Goal: Transaction & Acquisition: Purchase product/service

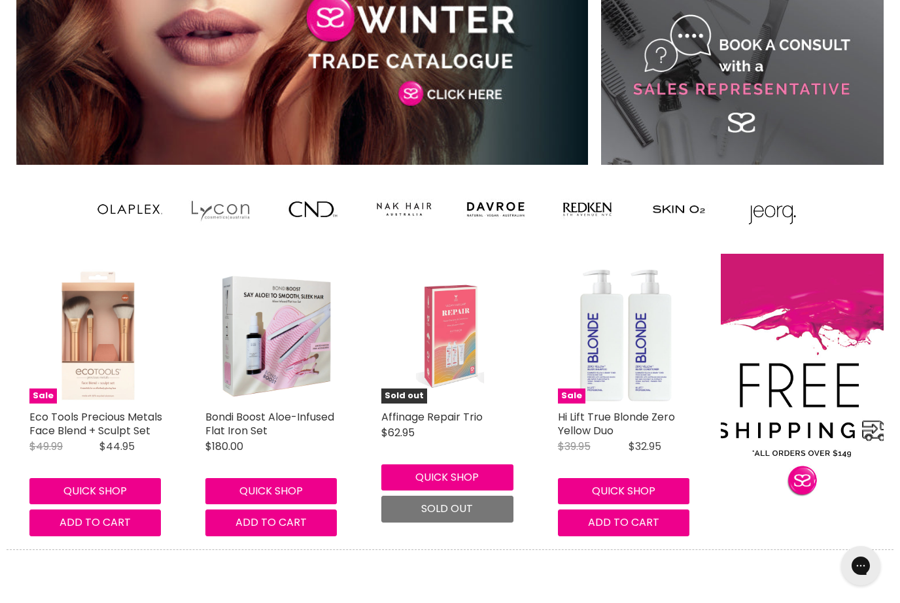
scroll to position [982, 0]
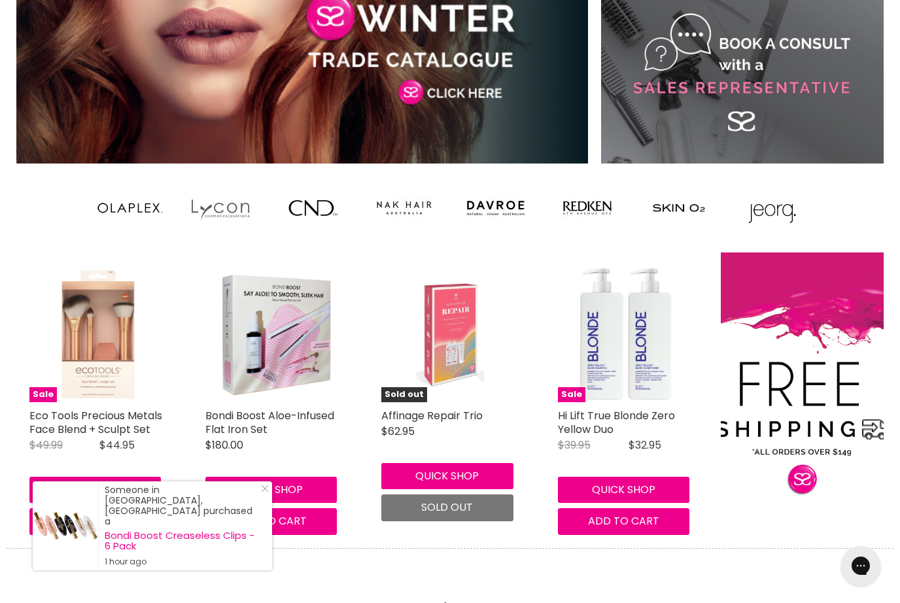
click at [307, 216] on img "Main content" at bounding box center [312, 208] width 65 height 52
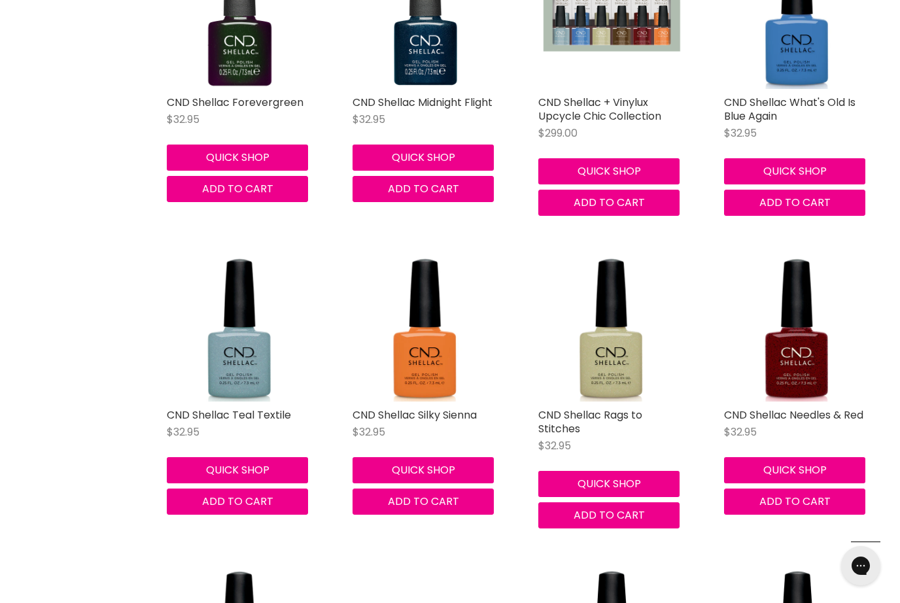
scroll to position [3402, 0]
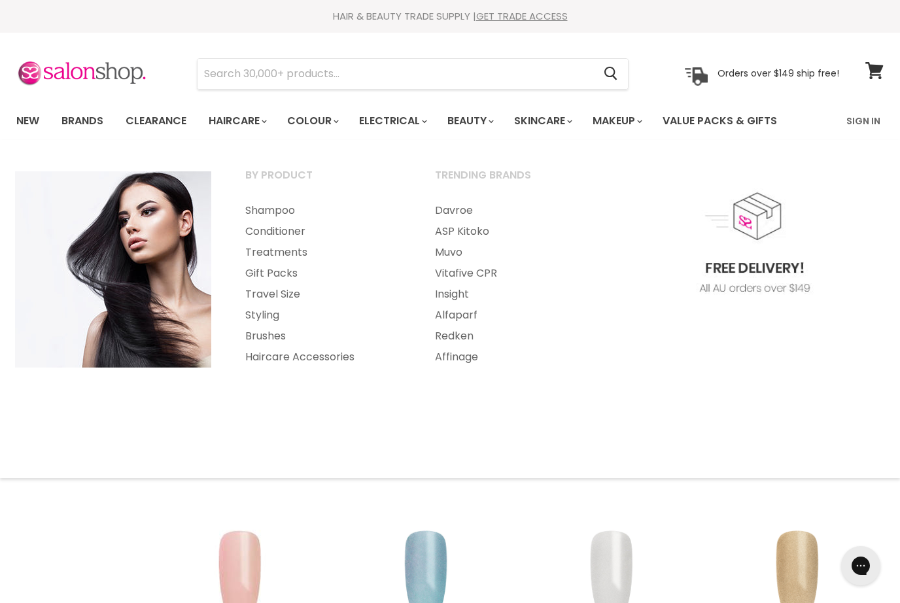
click at [268, 313] on link "Styling" at bounding box center [322, 315] width 187 height 21
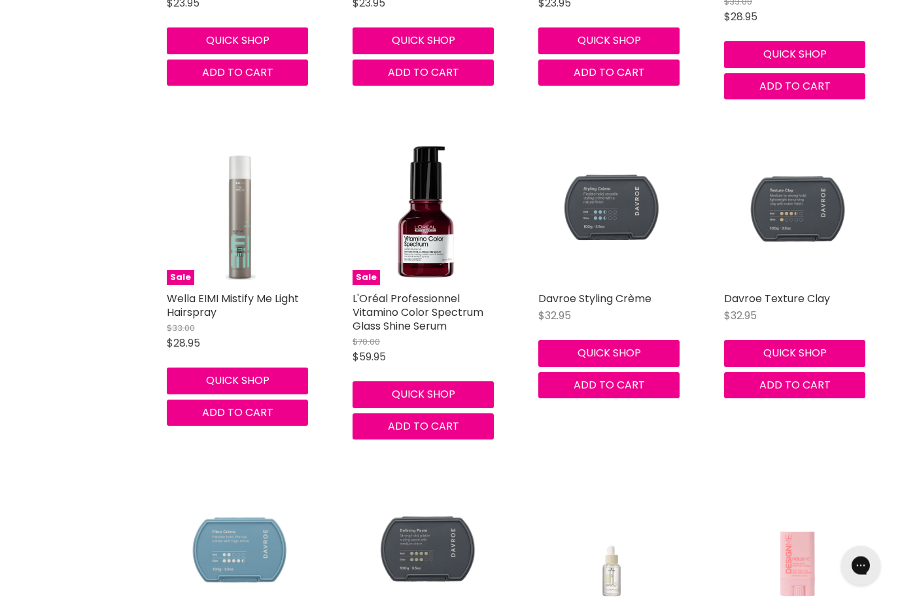
scroll to position [1486, 0]
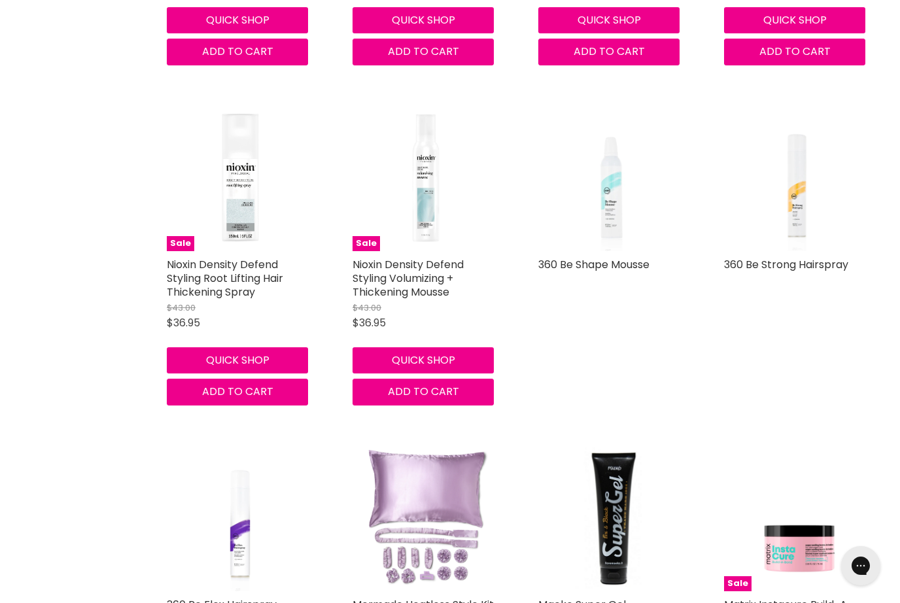
scroll to position [3165, 0]
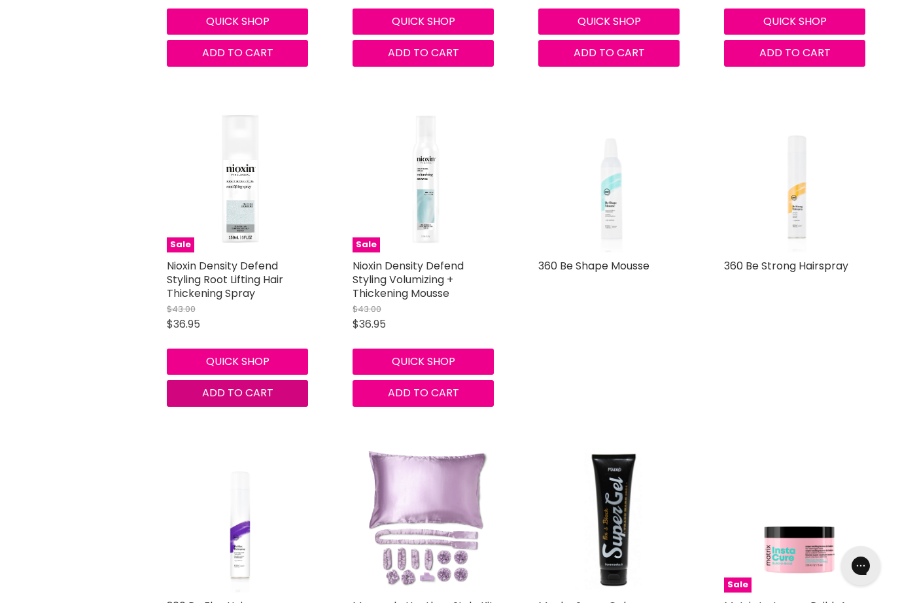
click at [193, 380] on button "Add to cart" at bounding box center [237, 393] width 141 height 26
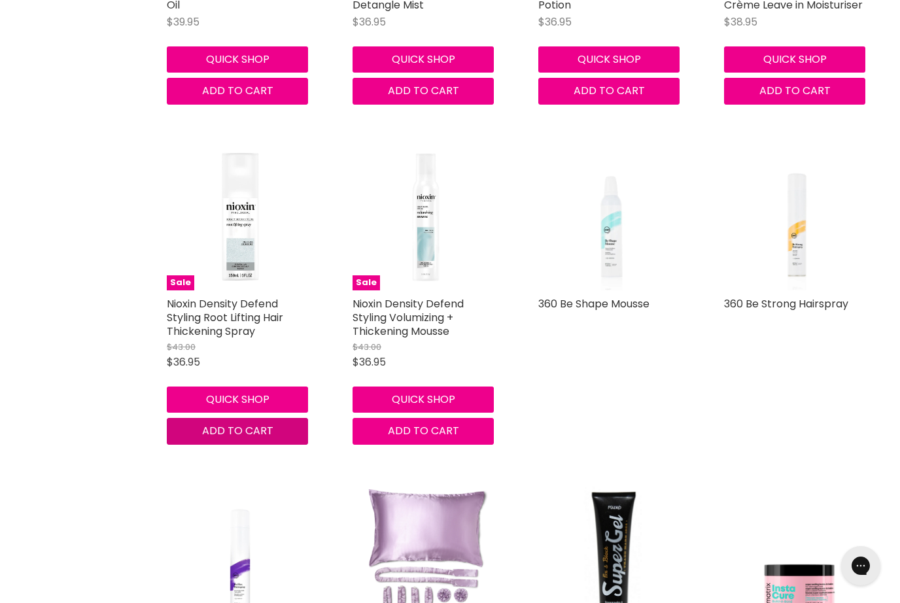
scroll to position [3126, 0]
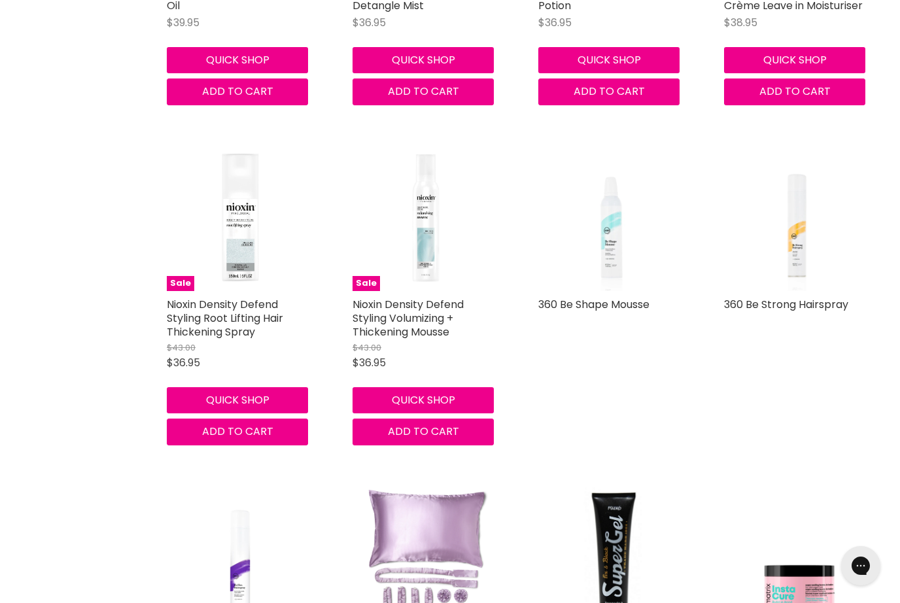
click at [200, 297] on link "Nioxin Density Defend Styling Root Lifting Hair Thickening Spray" at bounding box center [225, 318] width 116 height 43
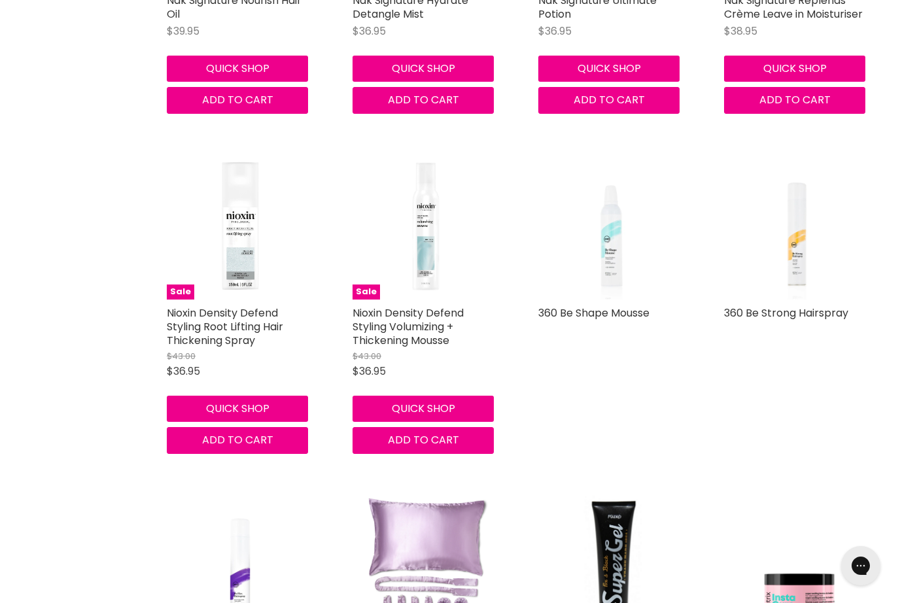
click at [427, 222] on img "Main content" at bounding box center [425, 226] width 146 height 146
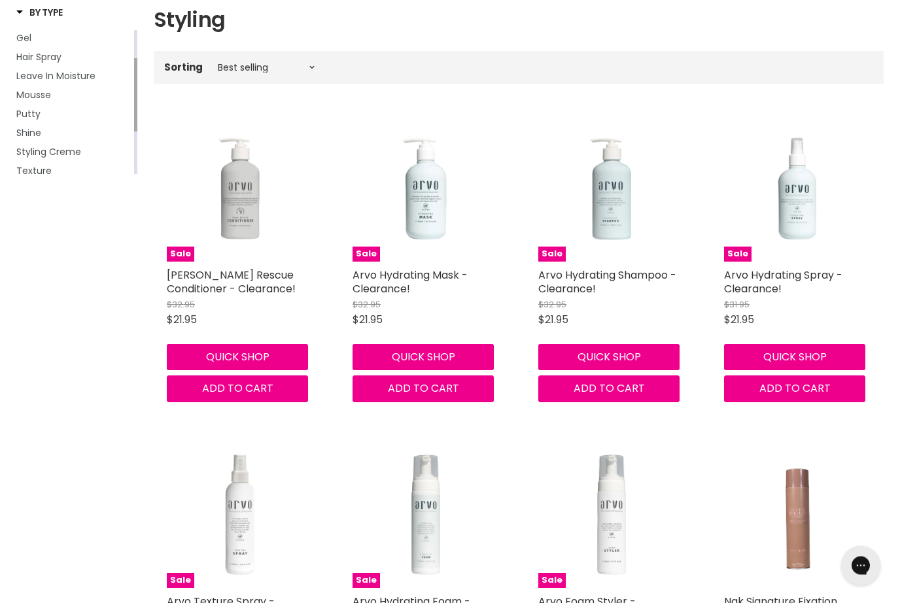
scroll to position [0, 0]
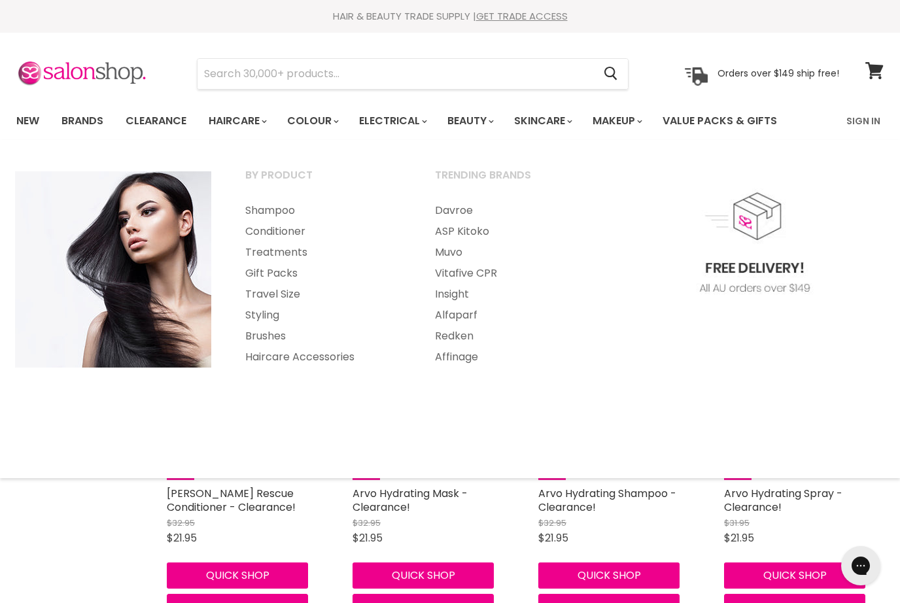
click at [262, 213] on link "Shampoo" at bounding box center [322, 210] width 187 height 21
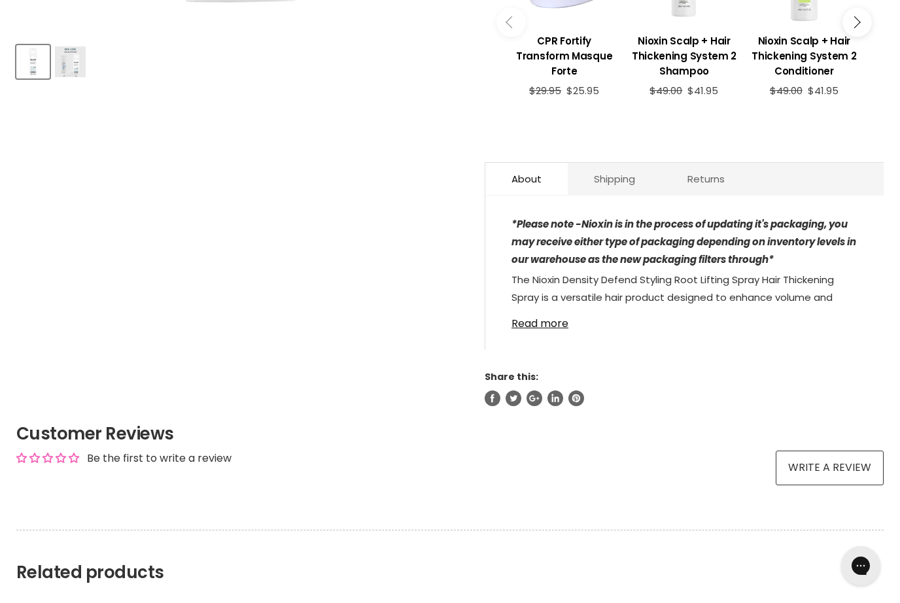
scroll to position [574, 0]
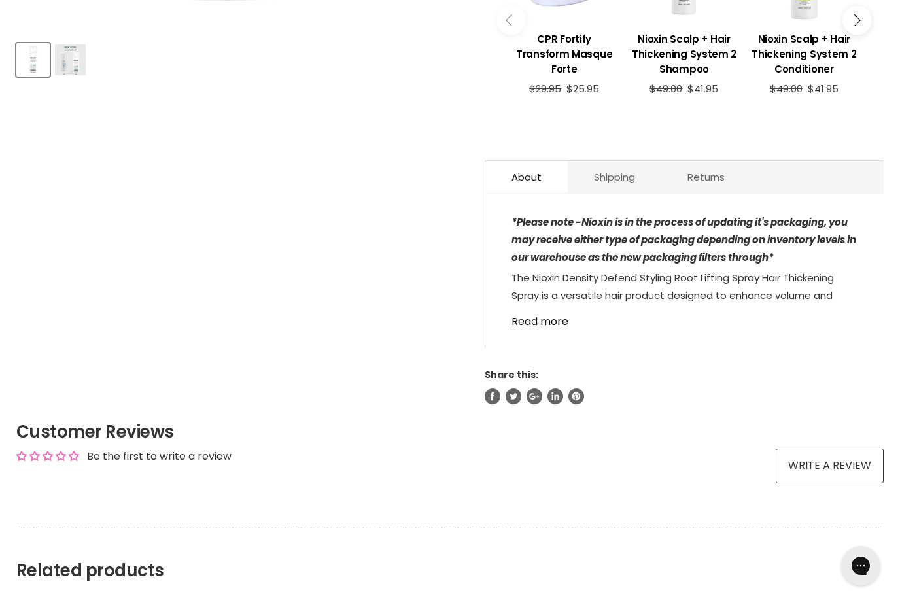
click at [532, 313] on link "Read more" at bounding box center [684, 318] width 346 height 20
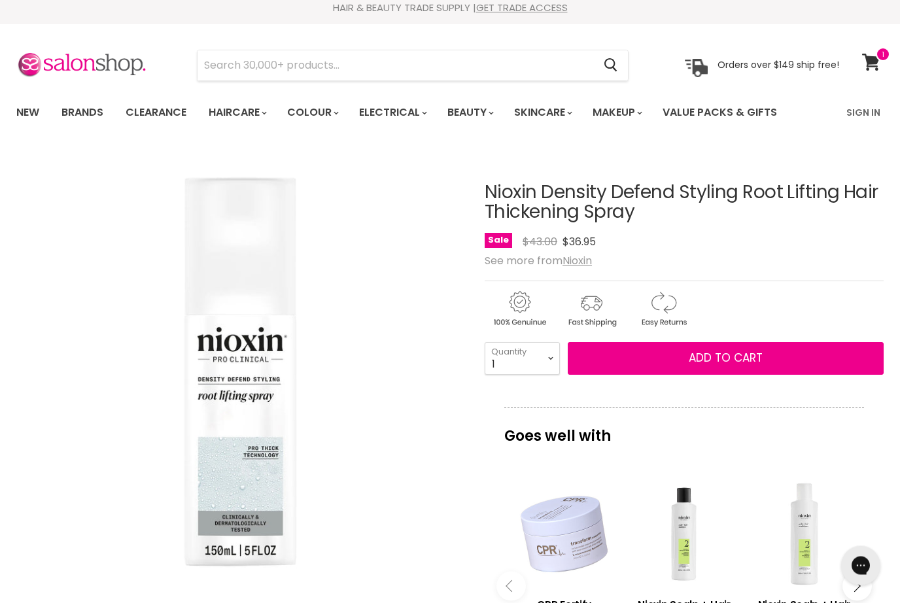
scroll to position [0, 0]
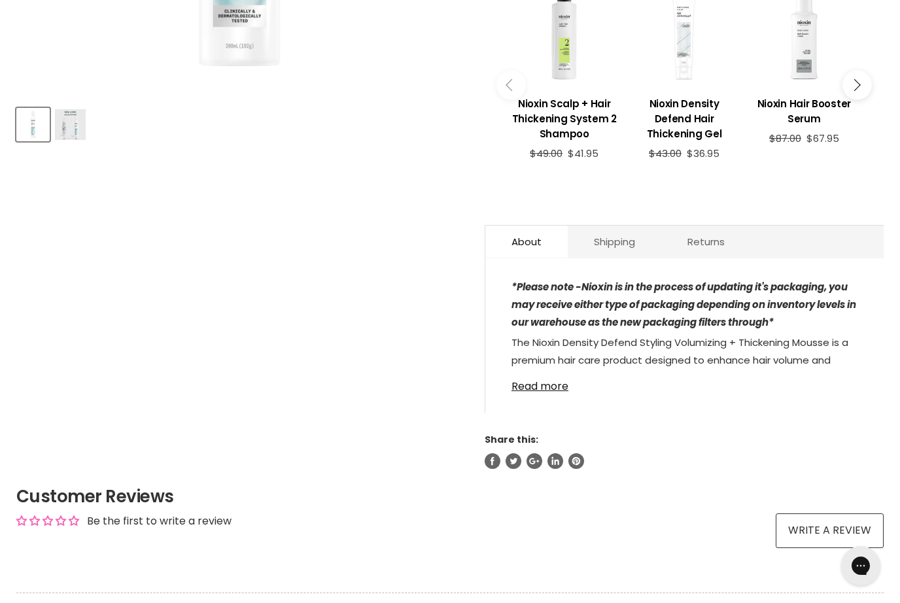
scroll to position [511, 0]
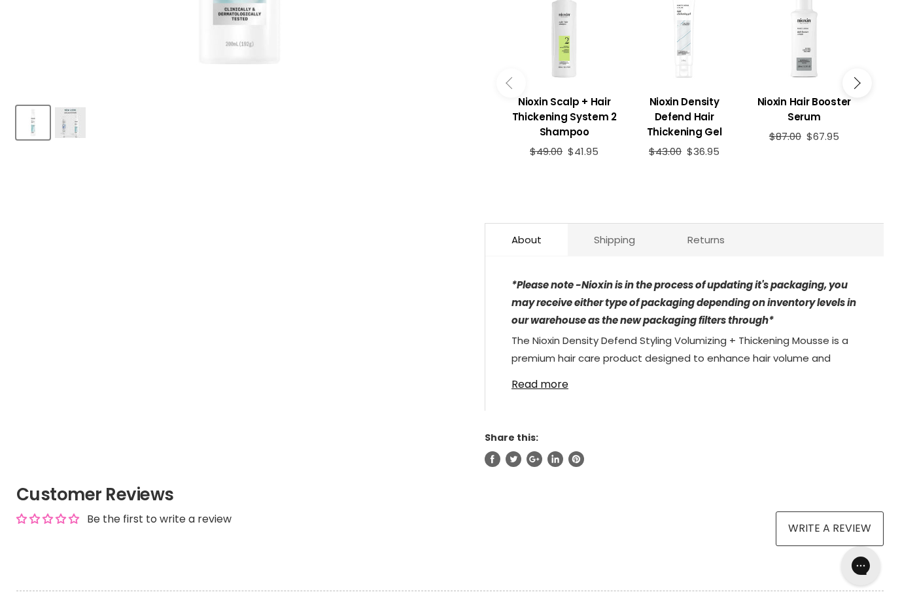
click at [545, 377] on link "Read more" at bounding box center [684, 381] width 346 height 20
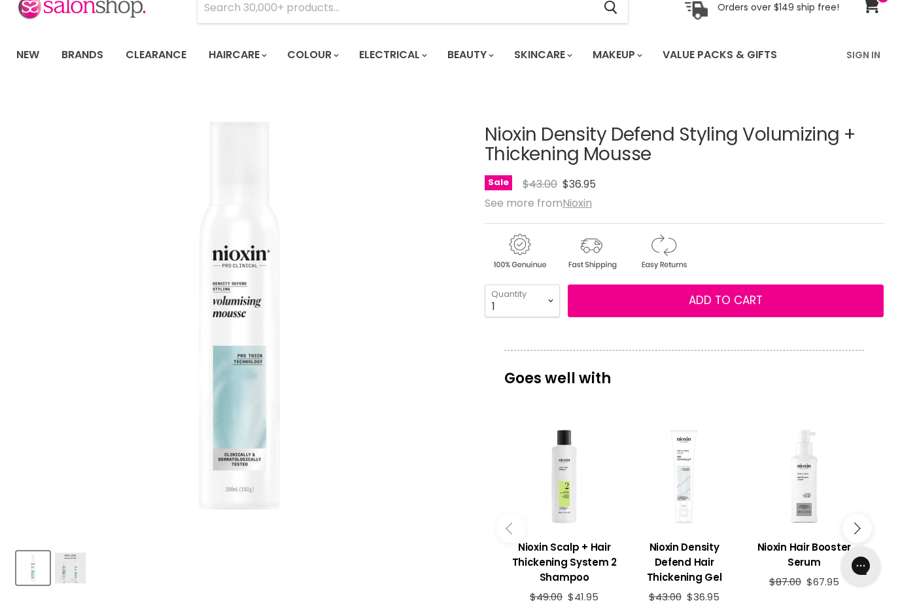
scroll to position [61, 0]
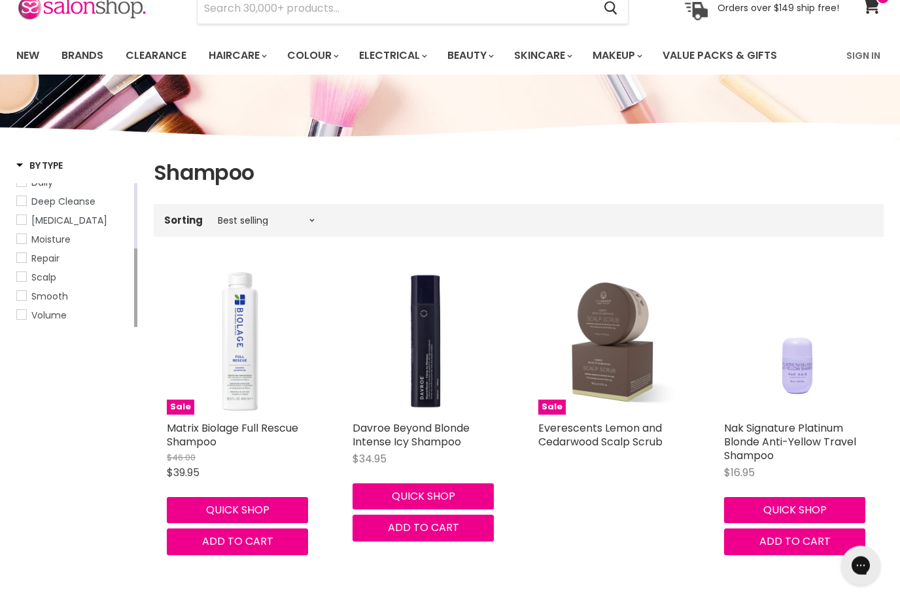
scroll to position [65, 0]
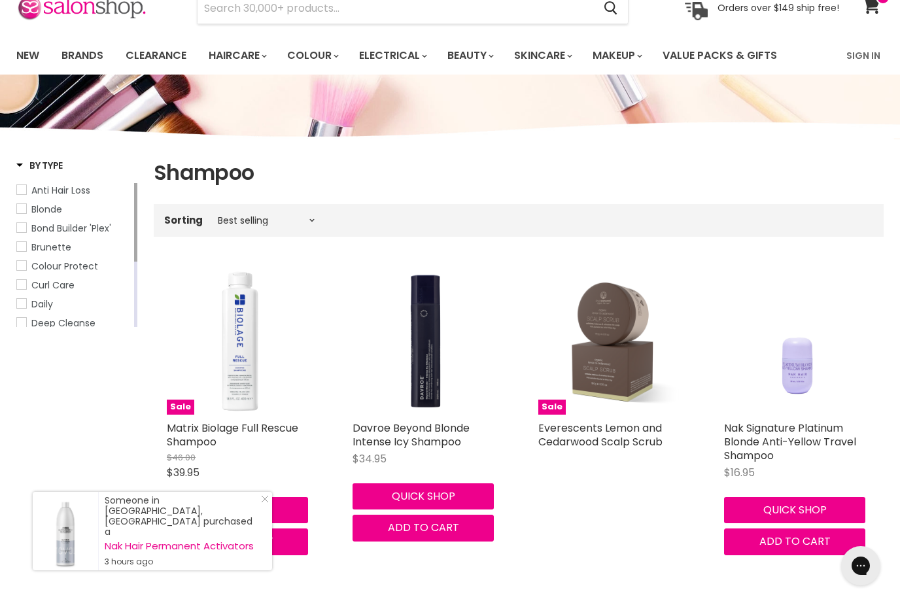
click at [18, 189] on span "Anti Hair Loss" at bounding box center [21, 189] width 9 height 9
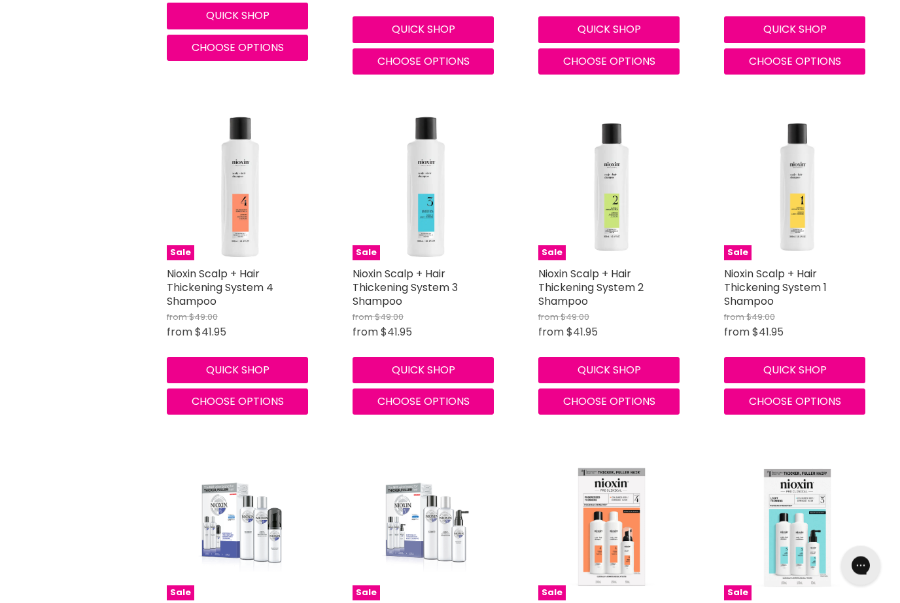
scroll to position [1526, 0]
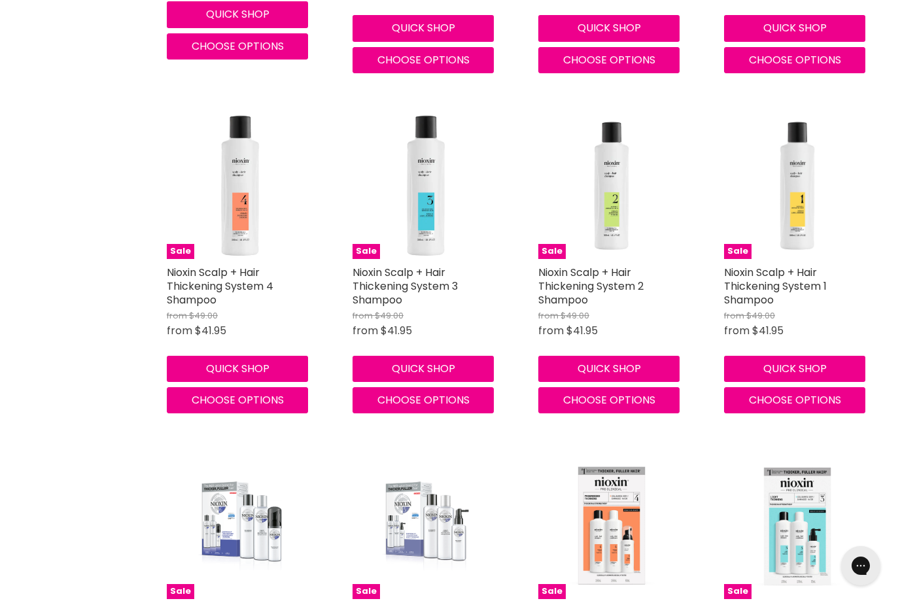
click at [235, 227] on img "Main content" at bounding box center [240, 185] width 146 height 146
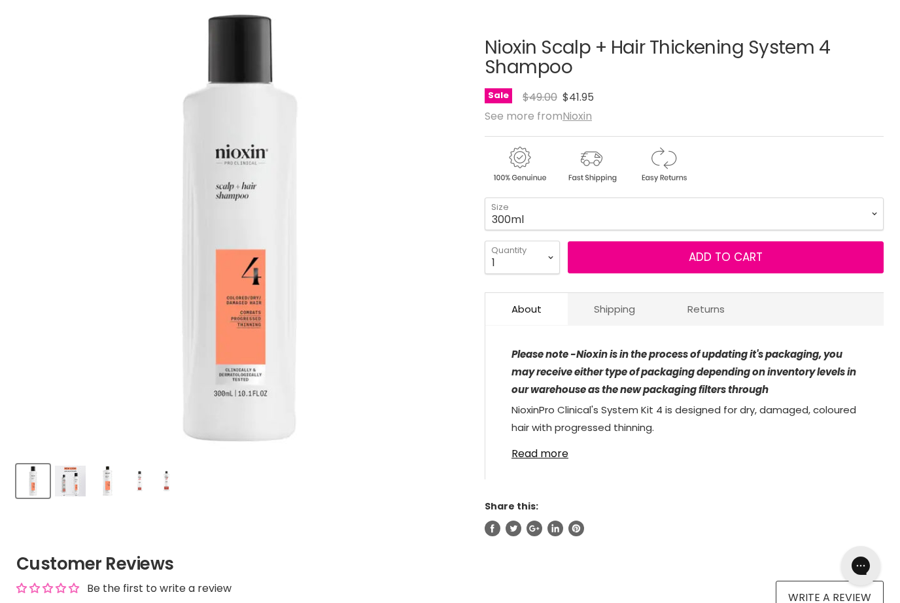
scroll to position [175, 0]
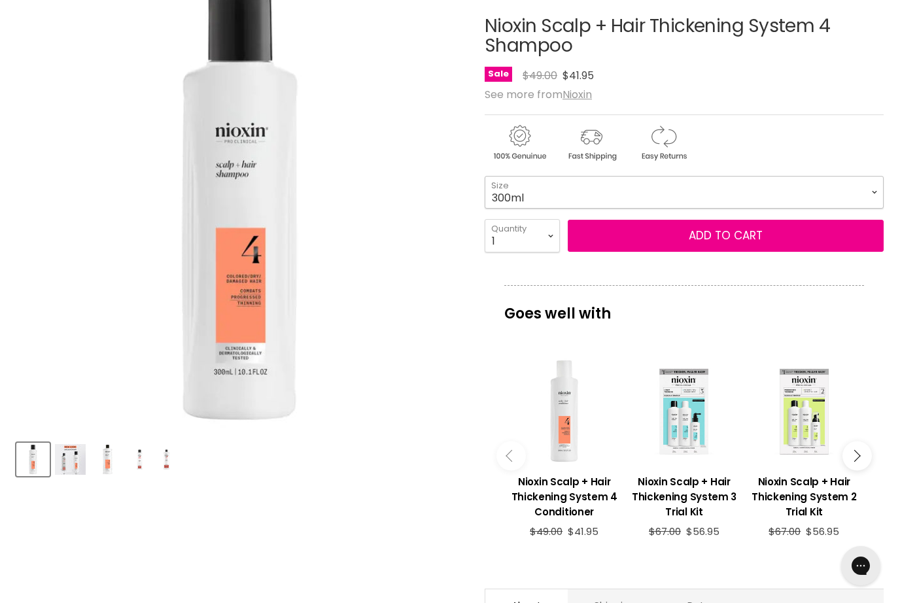
click at [874, 196] on select "300ml 1 Litre" at bounding box center [684, 192] width 399 height 33
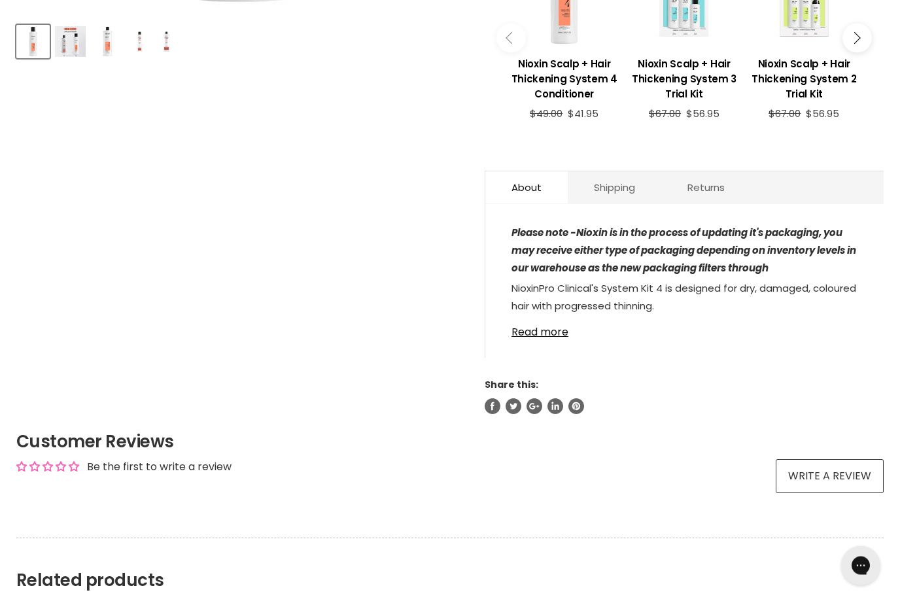
scroll to position [592, 0]
click at [533, 338] on link "Read more" at bounding box center [684, 328] width 346 height 20
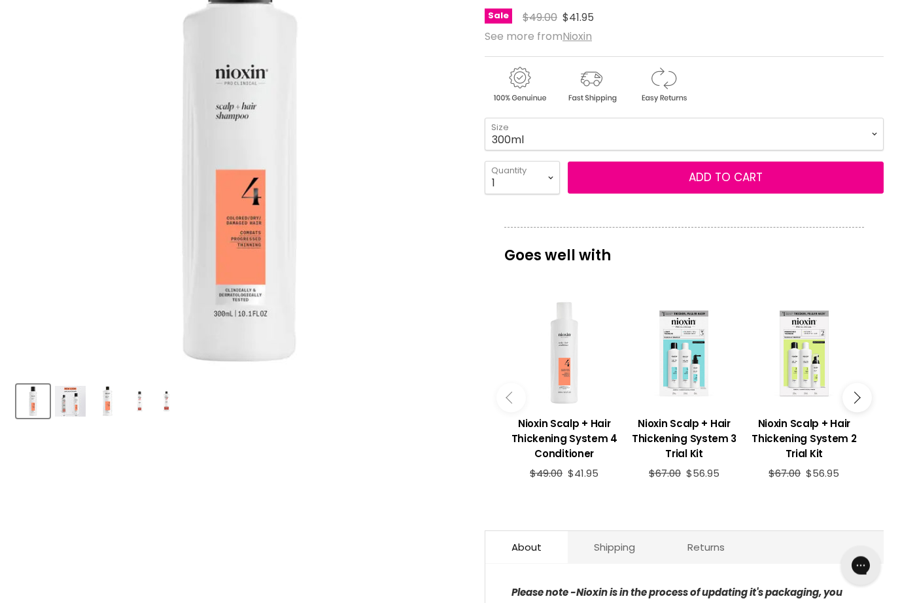
scroll to position [233, 0]
click at [677, 362] on div "Main content" at bounding box center [683, 352] width 107 height 107
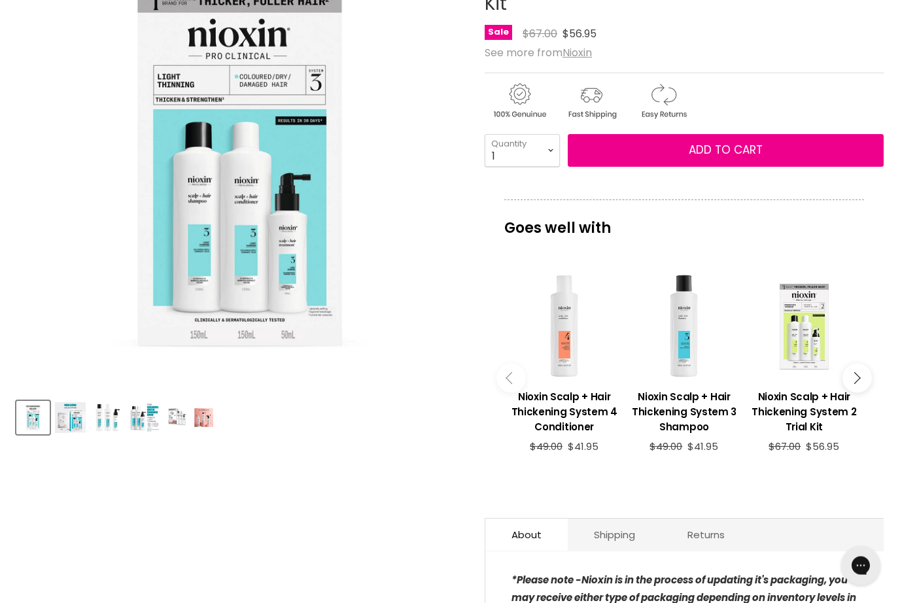
scroll to position [216, 0]
click at [677, 314] on div "Main content" at bounding box center [683, 326] width 107 height 107
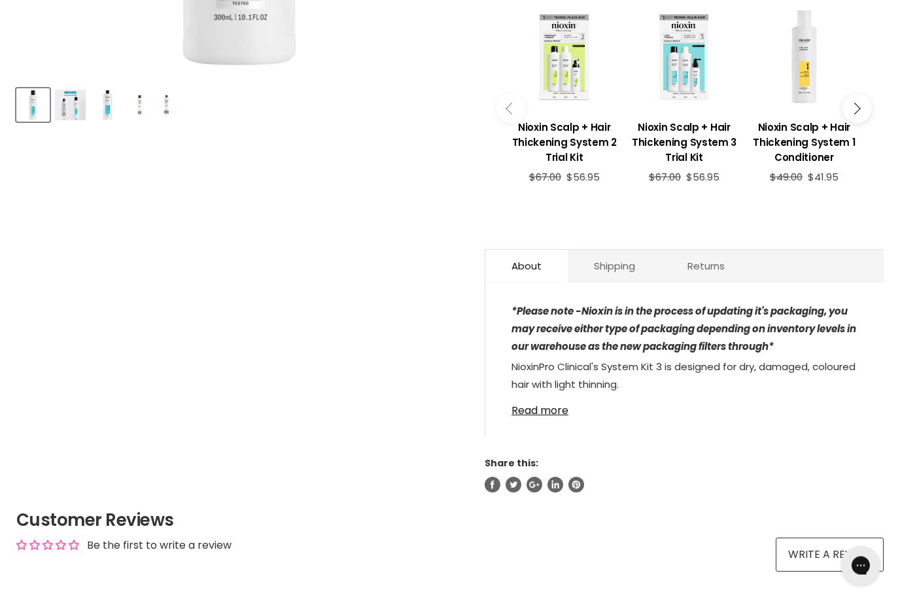
scroll to position [529, 0]
click at [540, 398] on link "Read more" at bounding box center [684, 407] width 346 height 20
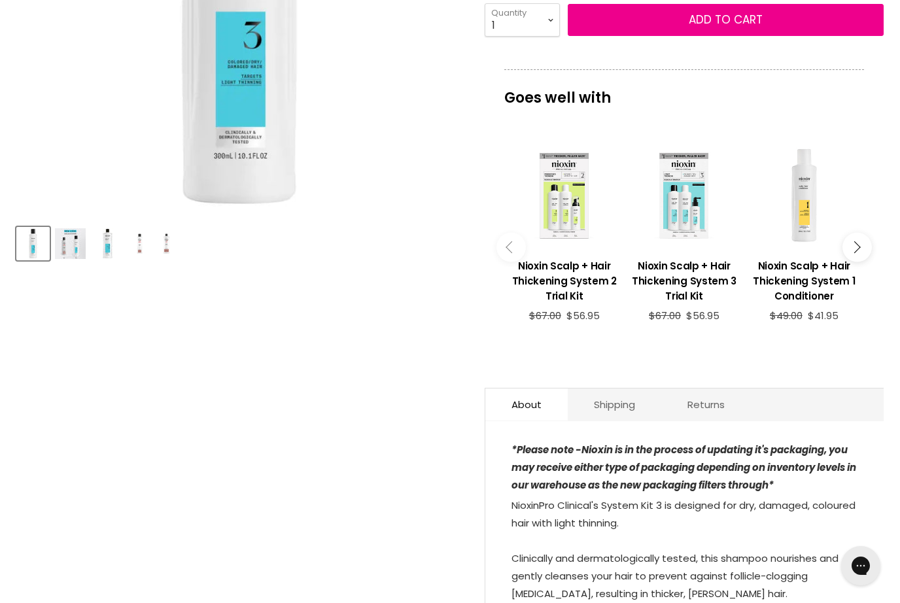
scroll to position [388, 0]
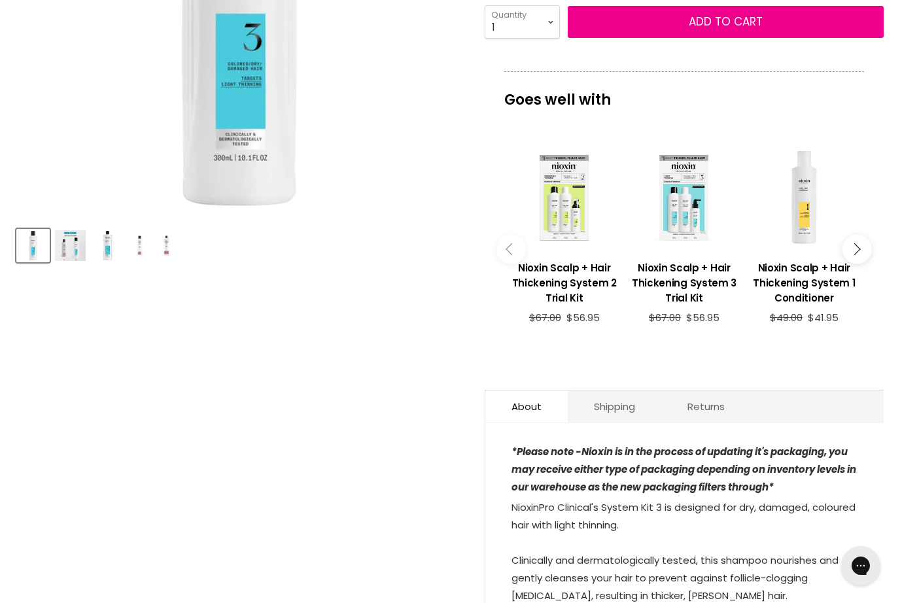
click at [815, 189] on div "Main content" at bounding box center [804, 197] width 107 height 107
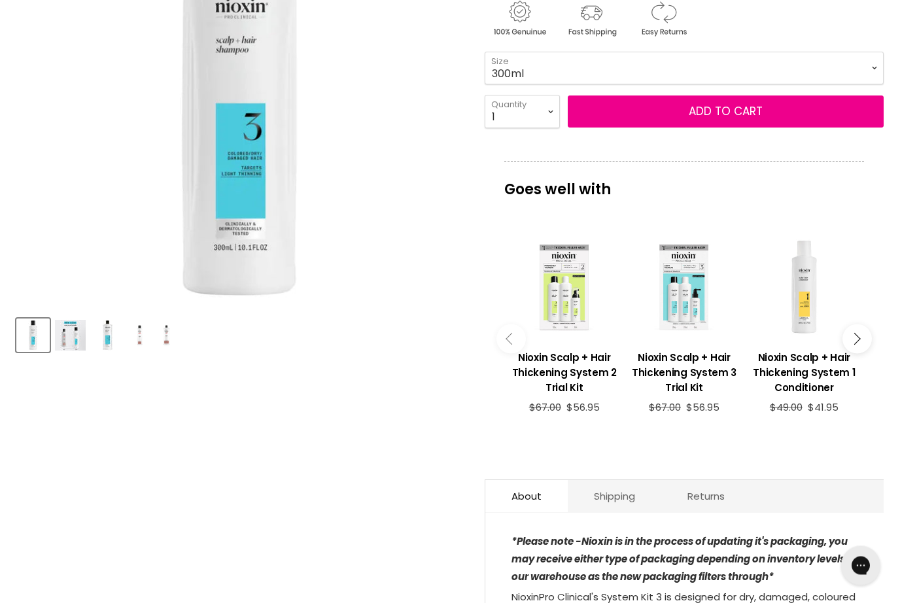
scroll to position [296, 0]
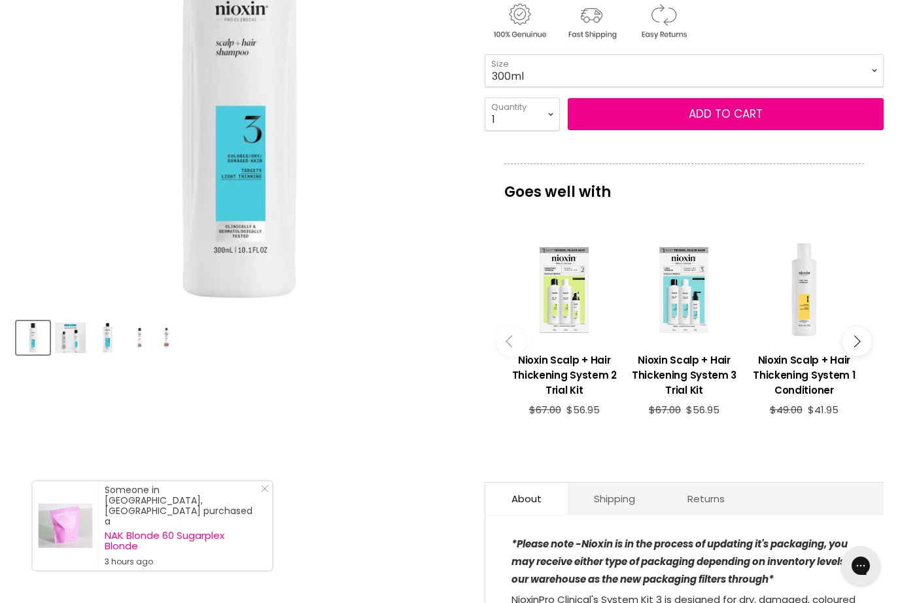
click at [571, 307] on div "Main content" at bounding box center [564, 289] width 107 height 107
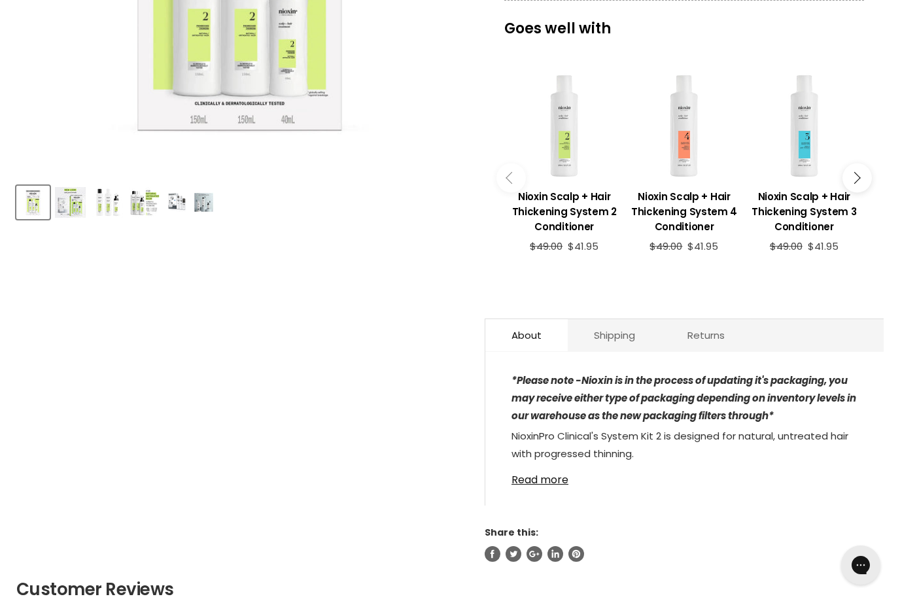
scroll to position [432, 0]
click at [861, 176] on button "Main content" at bounding box center [856, 177] width 29 height 29
click at [806, 126] on div "Main content" at bounding box center [804, 126] width 107 height 107
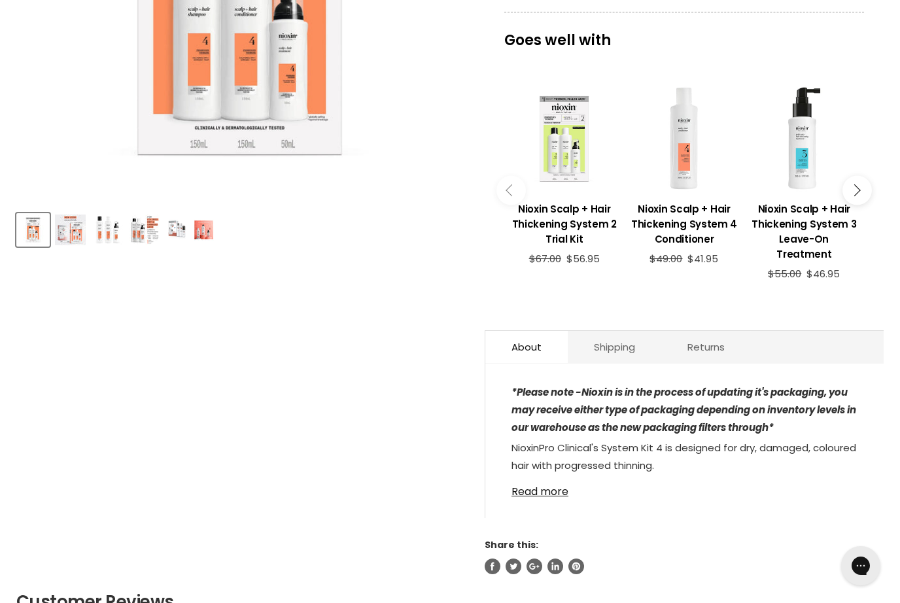
scroll to position [405, 0]
click at [531, 482] on link "Read more" at bounding box center [684, 487] width 346 height 20
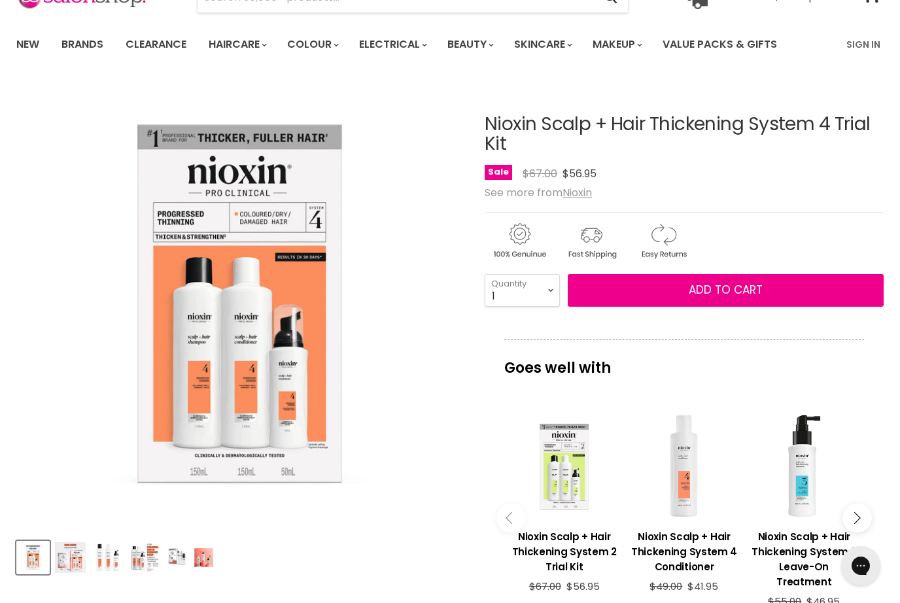
scroll to position [0, 0]
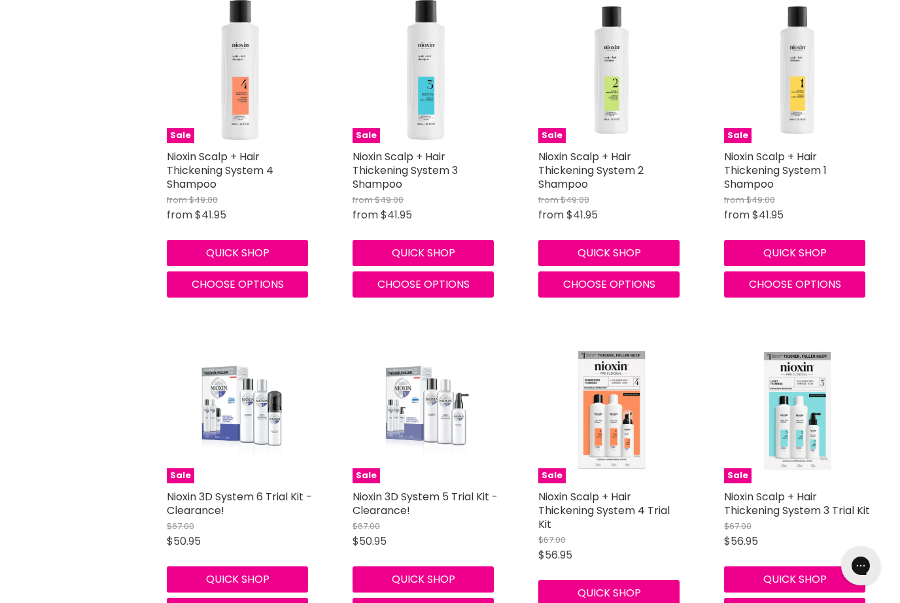
click at [803, 84] on img "Main content" at bounding box center [797, 70] width 146 height 146
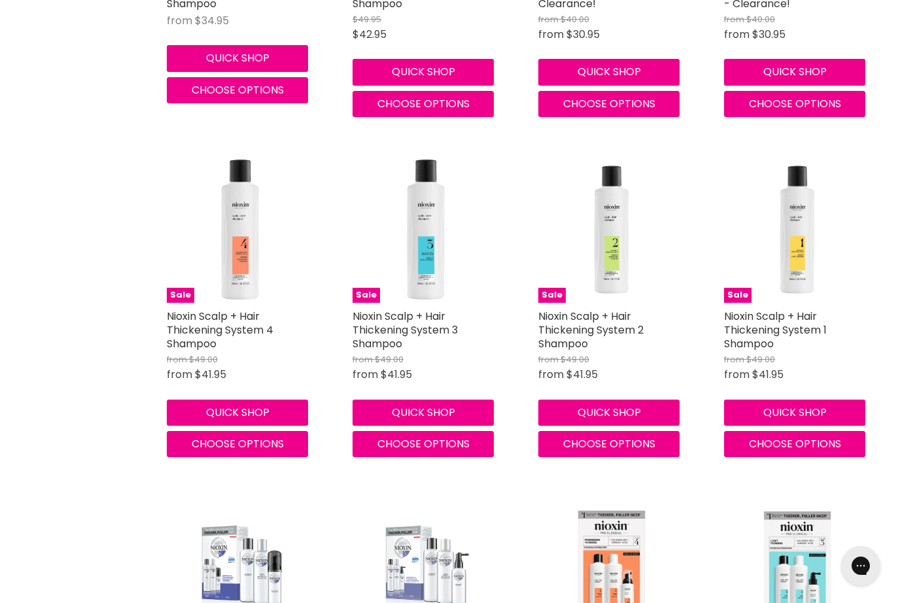
click at [608, 229] on img "Main content" at bounding box center [611, 229] width 146 height 146
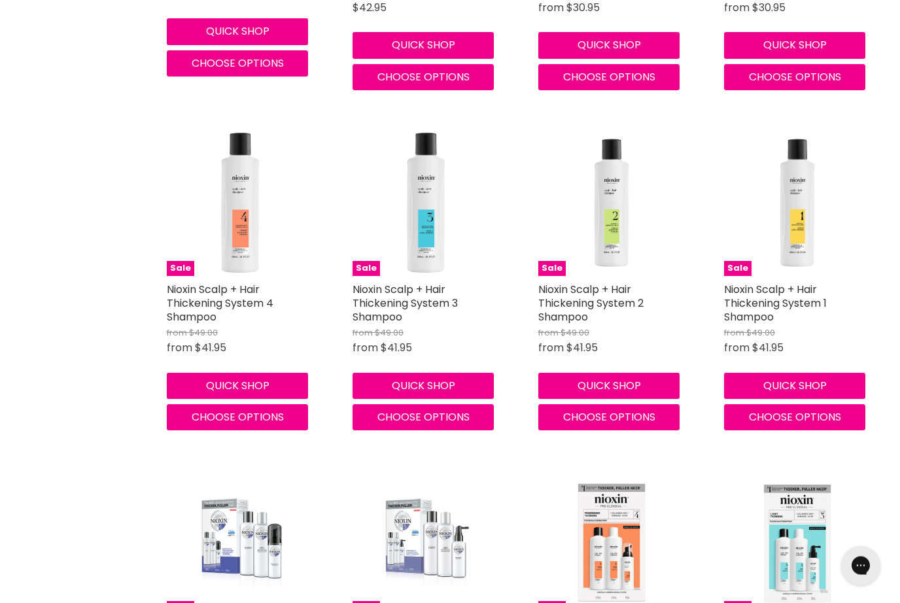
scroll to position [1510, 0]
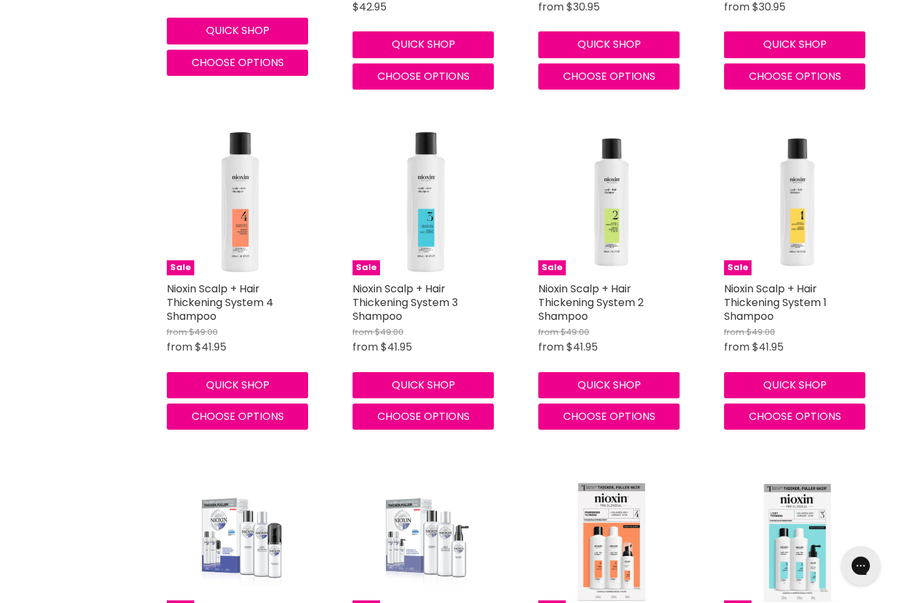
click at [430, 186] on img "Main content" at bounding box center [425, 202] width 146 height 146
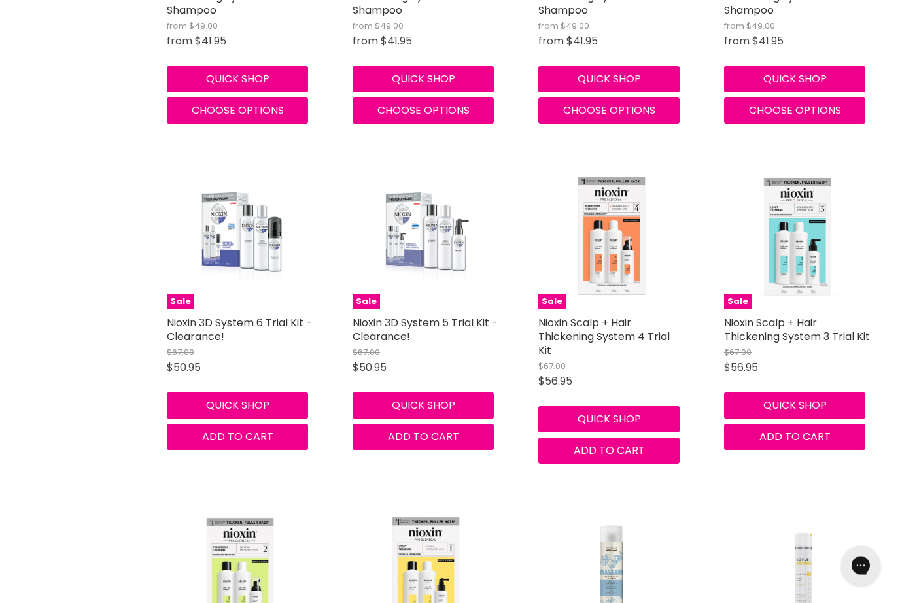
scroll to position [1816, 0]
click at [424, 226] on img "Main content" at bounding box center [425, 236] width 97 height 146
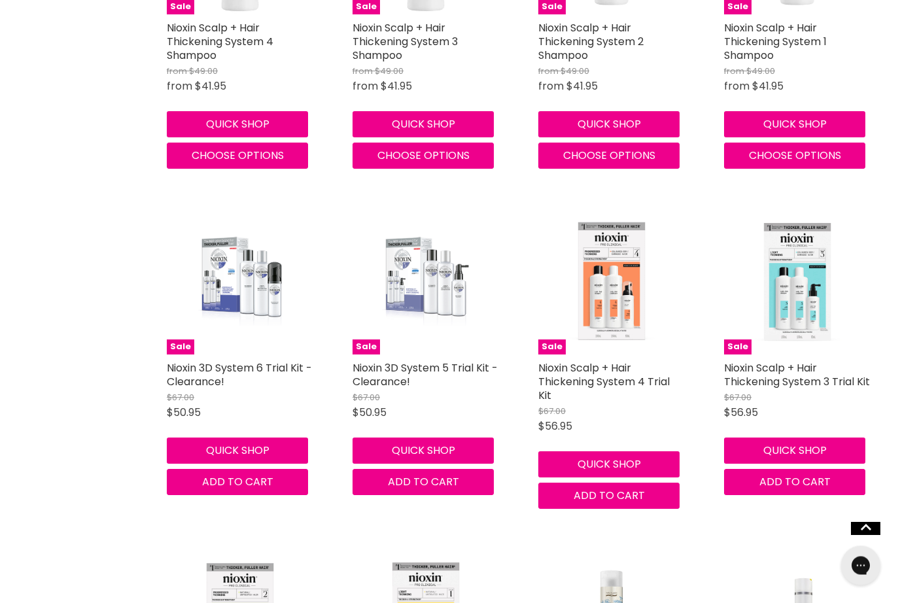
scroll to position [1771, 0]
click at [237, 284] on img "Main content" at bounding box center [240, 281] width 97 height 146
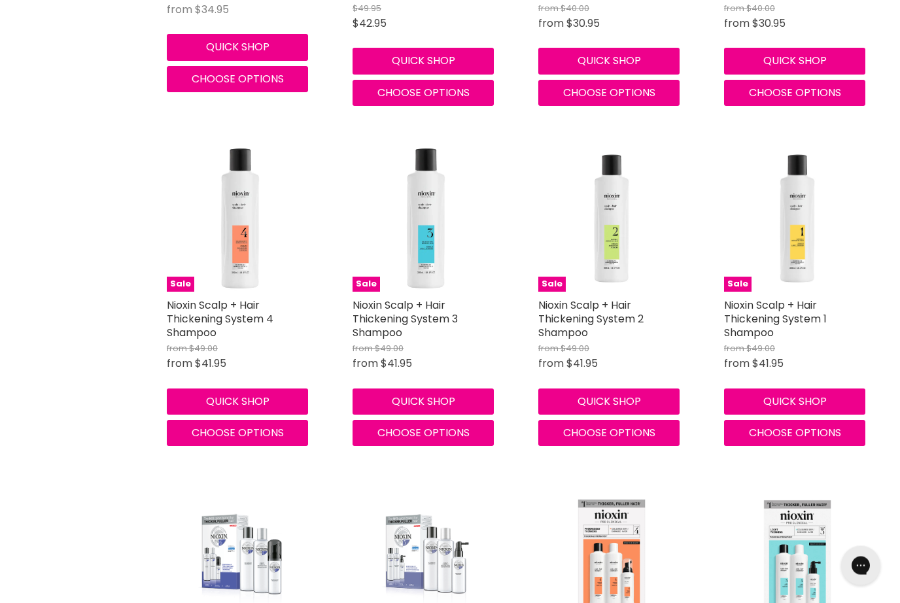
scroll to position [1494, 0]
click at [188, 434] on button "Choose options" at bounding box center [237, 433] width 141 height 26
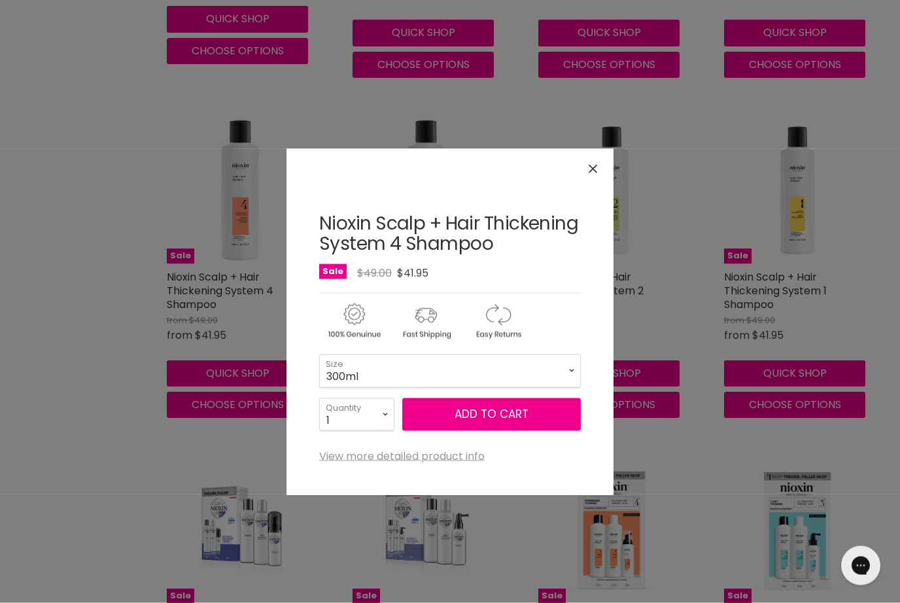
scroll to position [1521, 0]
click at [448, 417] on button "Add to cart" at bounding box center [491, 414] width 179 height 33
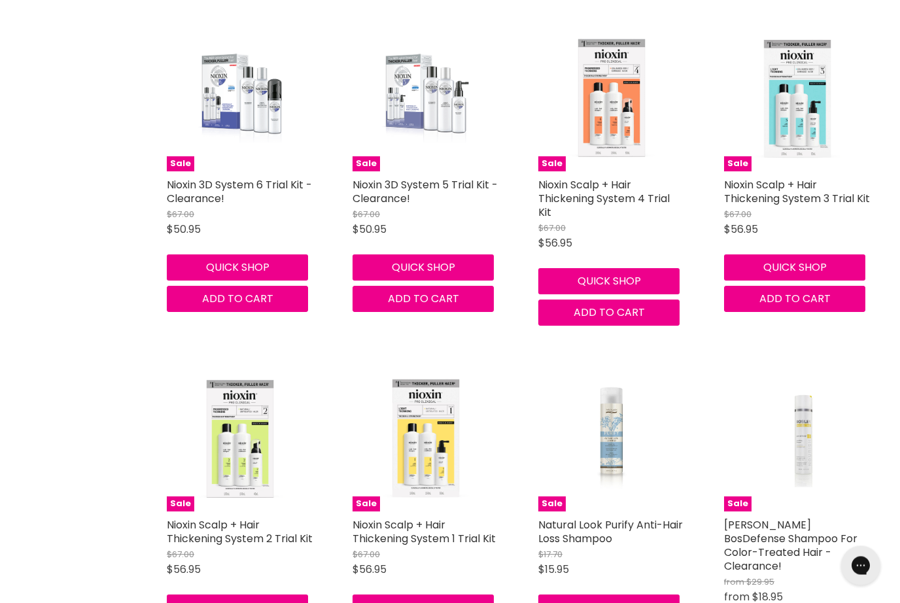
scroll to position [1949, 0]
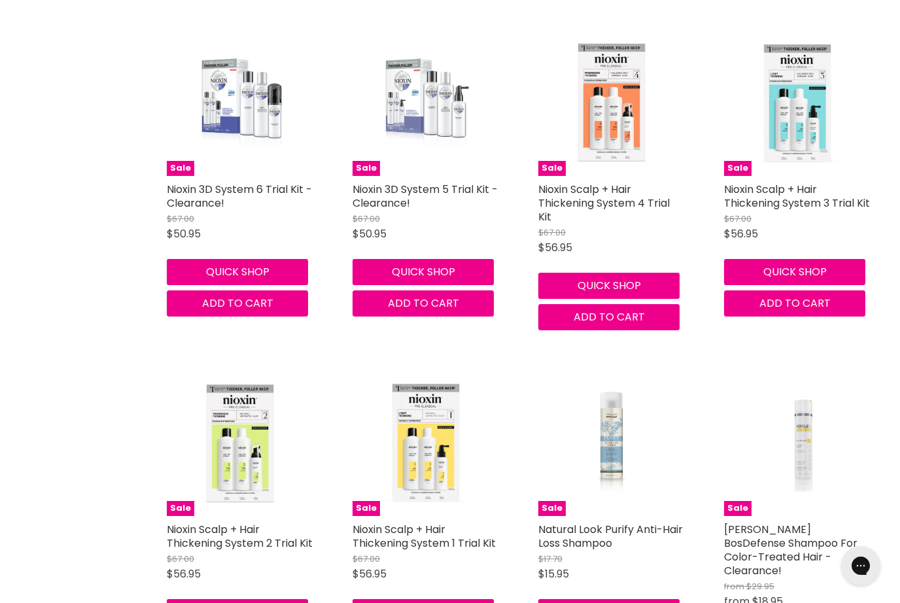
click at [601, 114] on img "Main content" at bounding box center [611, 102] width 146 height 146
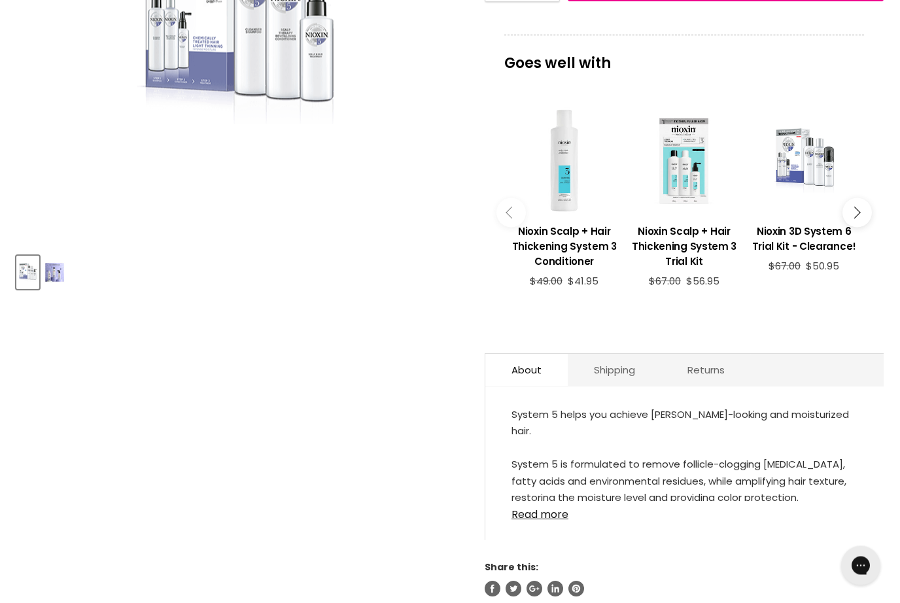
scroll to position [362, 0]
click at [538, 505] on link "Read more" at bounding box center [684, 510] width 346 height 20
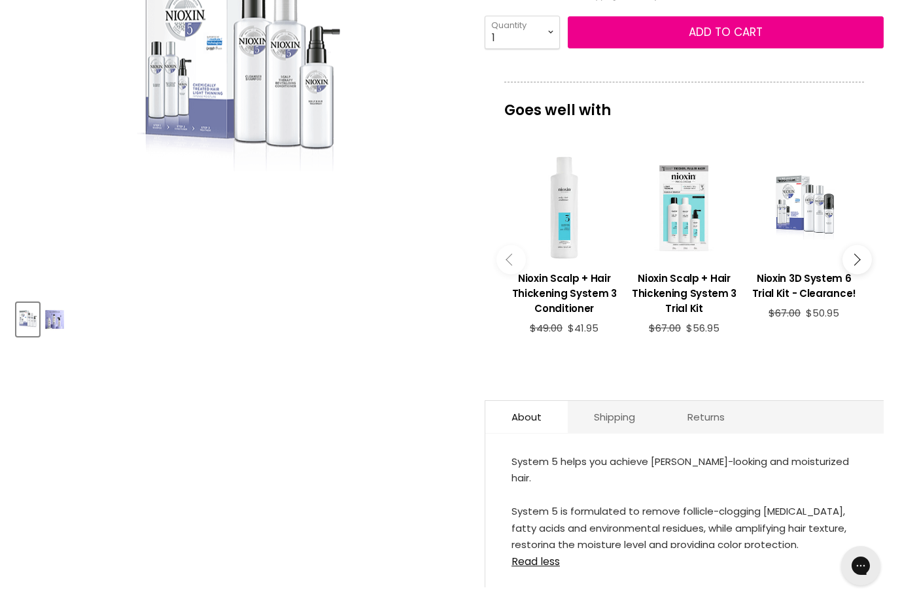
scroll to position [309, 0]
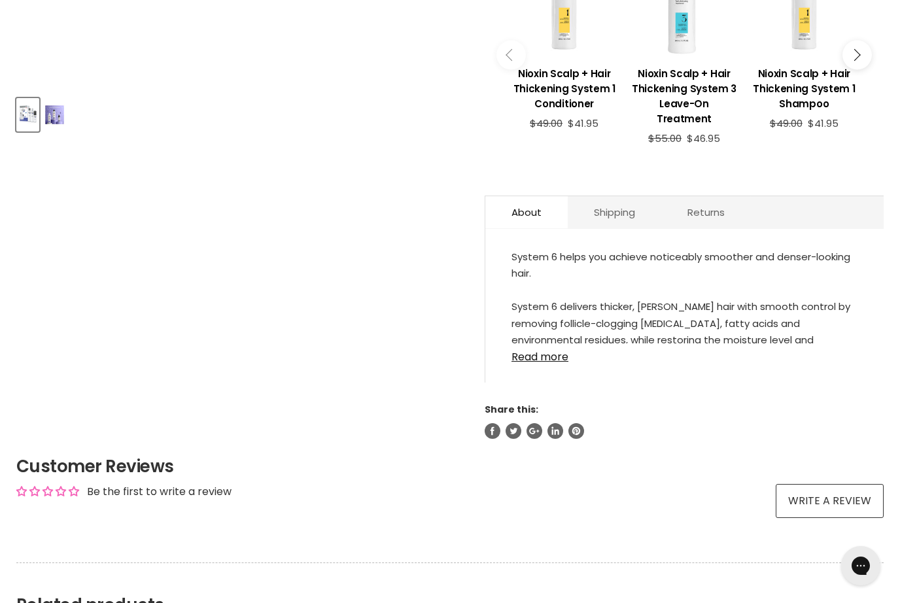
scroll to position [531, 0]
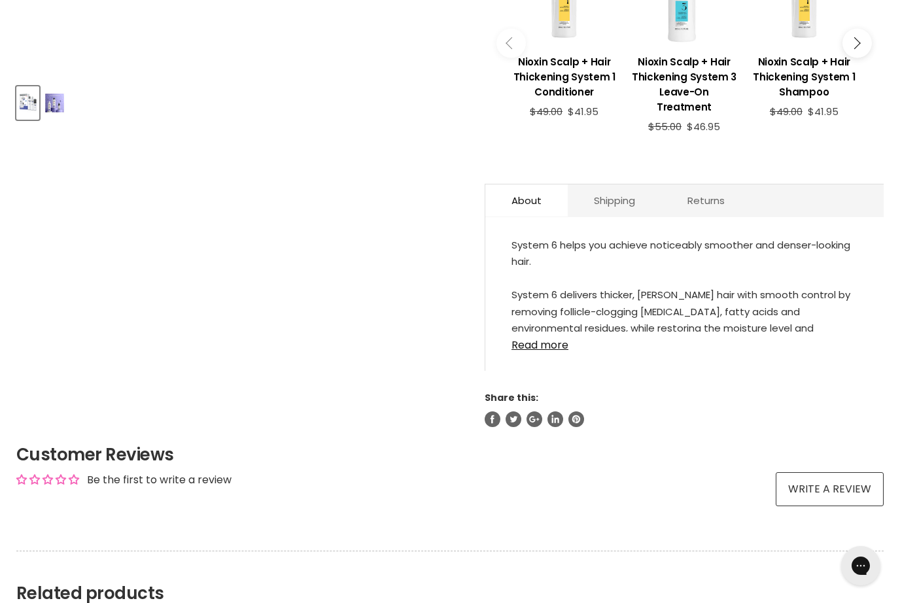
click at [497, 345] on div "System 6 helps you achieve noticeably smoother and denser-looking hair. System …" at bounding box center [684, 300] width 398 height 141
click at [530, 341] on link "Read more" at bounding box center [684, 342] width 346 height 20
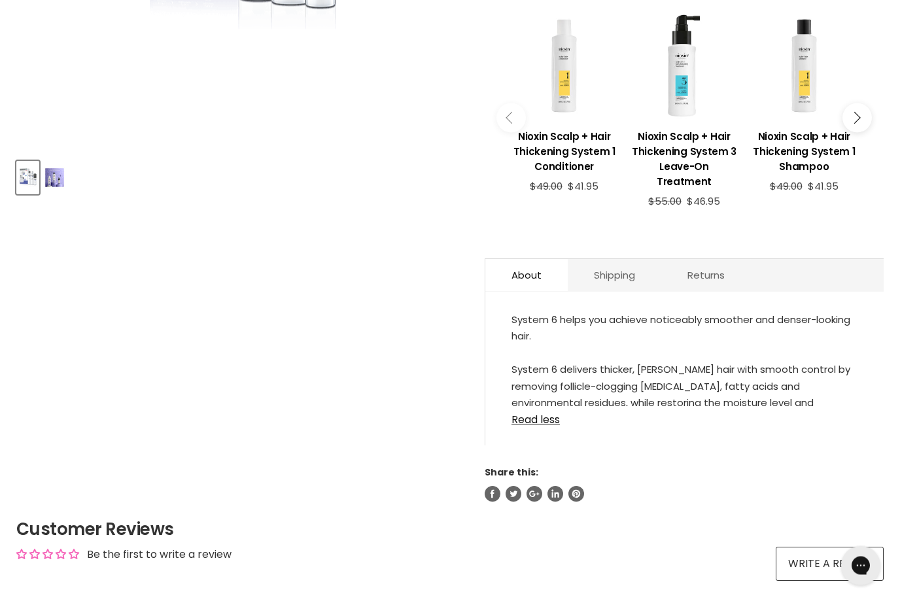
scroll to position [466, 0]
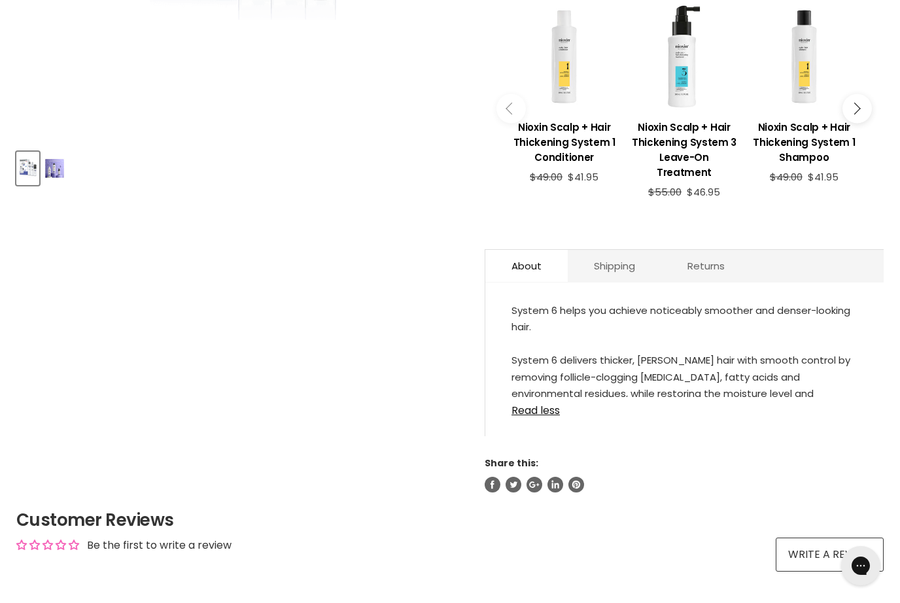
click at [524, 405] on link "Read less" at bounding box center [684, 407] width 346 height 20
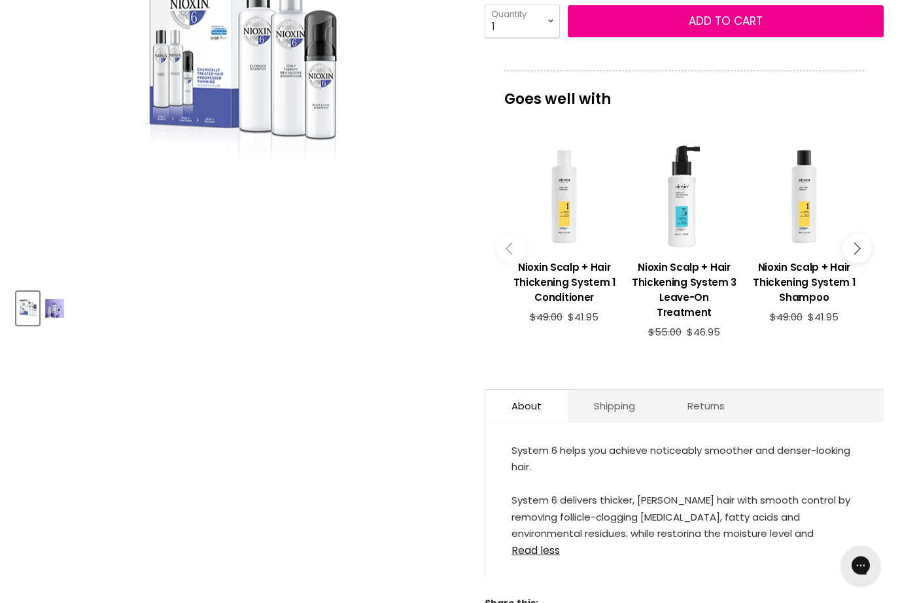
scroll to position [309, 0]
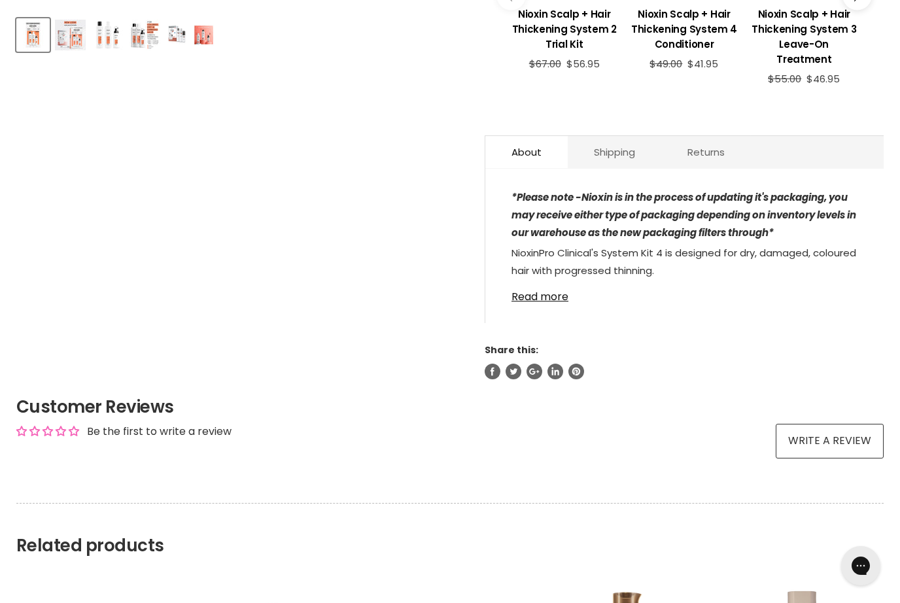
click at [548, 293] on link "Read more" at bounding box center [684, 293] width 346 height 20
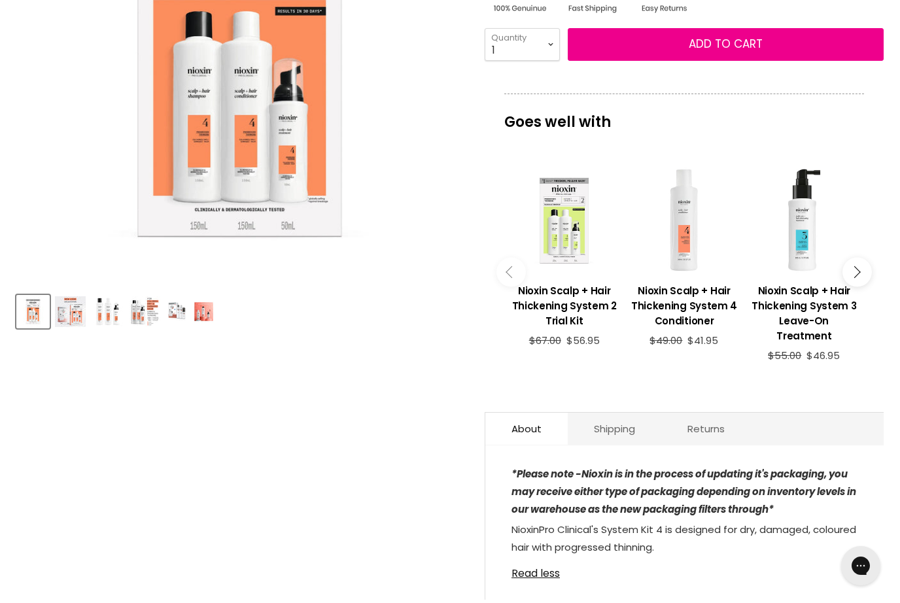
scroll to position [316, 0]
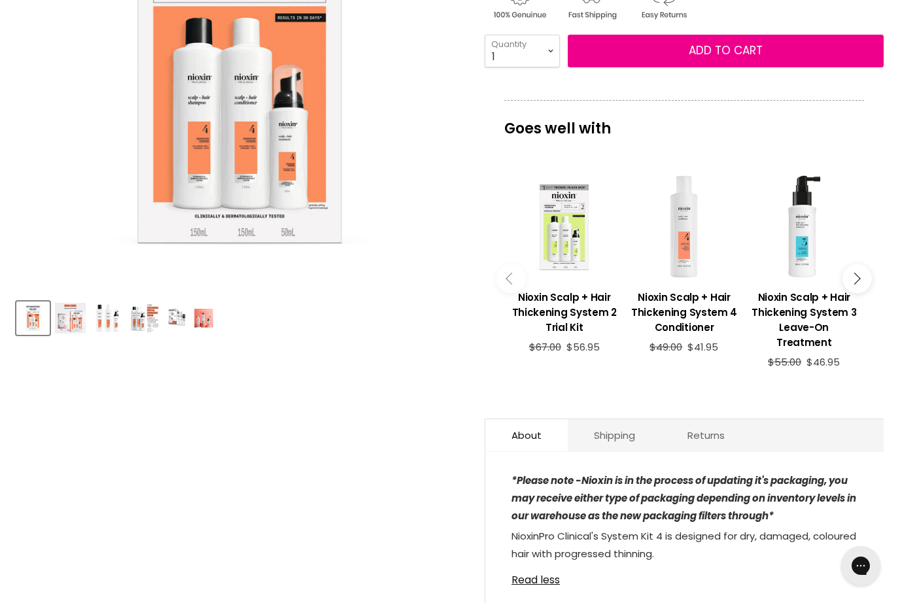
click at [63, 326] on img "Product thumbnails" at bounding box center [70, 318] width 31 height 31
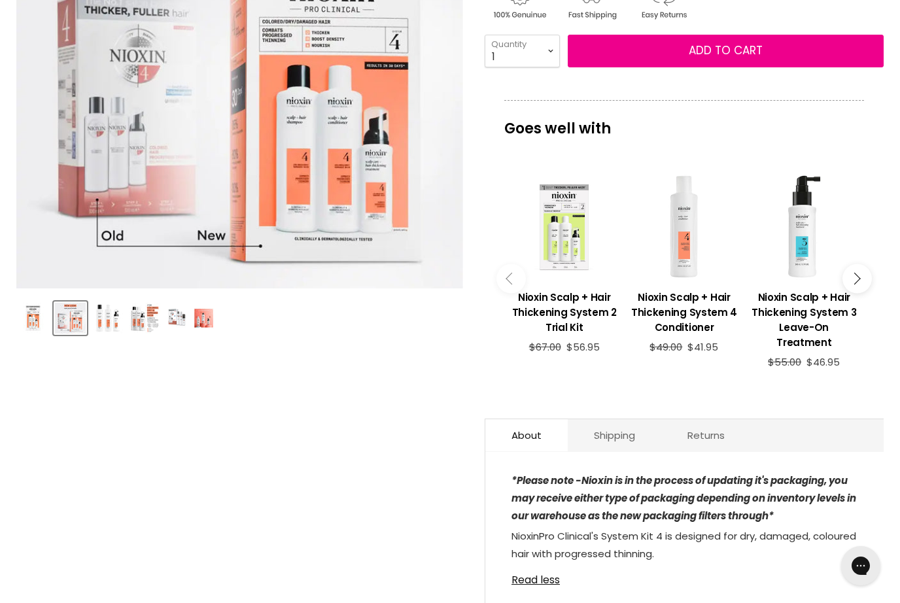
click at [143, 324] on img "Product thumbnails" at bounding box center [144, 318] width 31 height 31
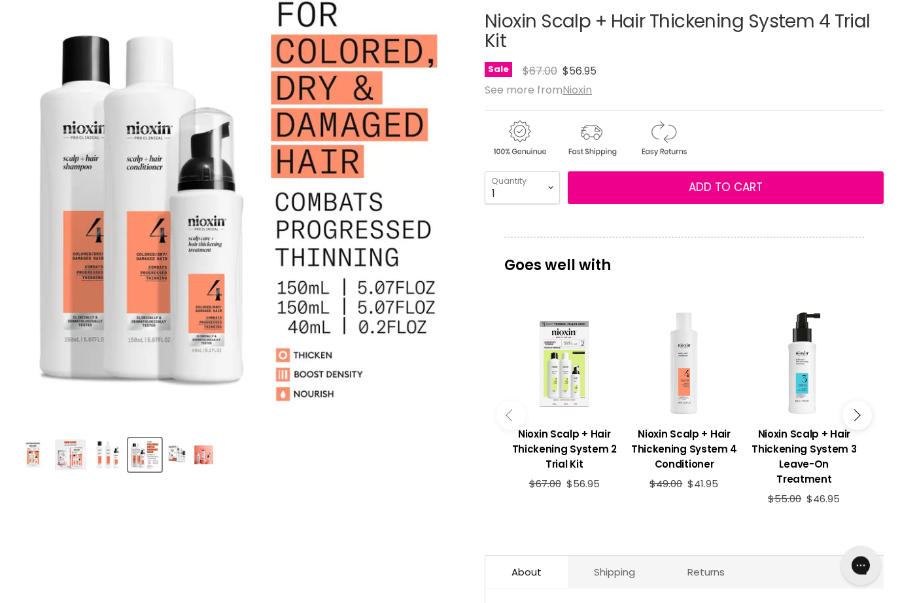
scroll to position [180, 0]
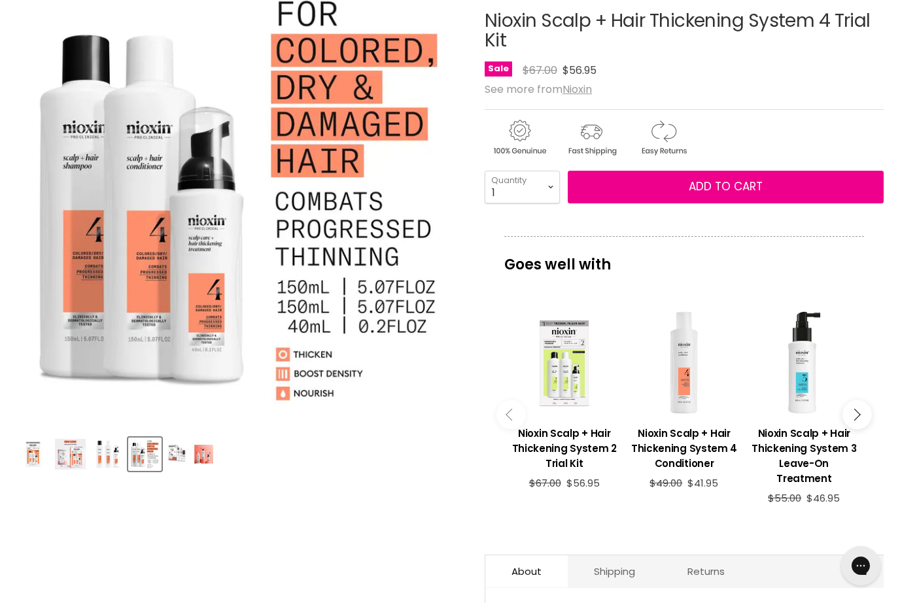
click at [735, 184] on span "Add to cart" at bounding box center [726, 187] width 74 height 16
click at [740, 184] on span "Add to cart" at bounding box center [726, 187] width 74 height 16
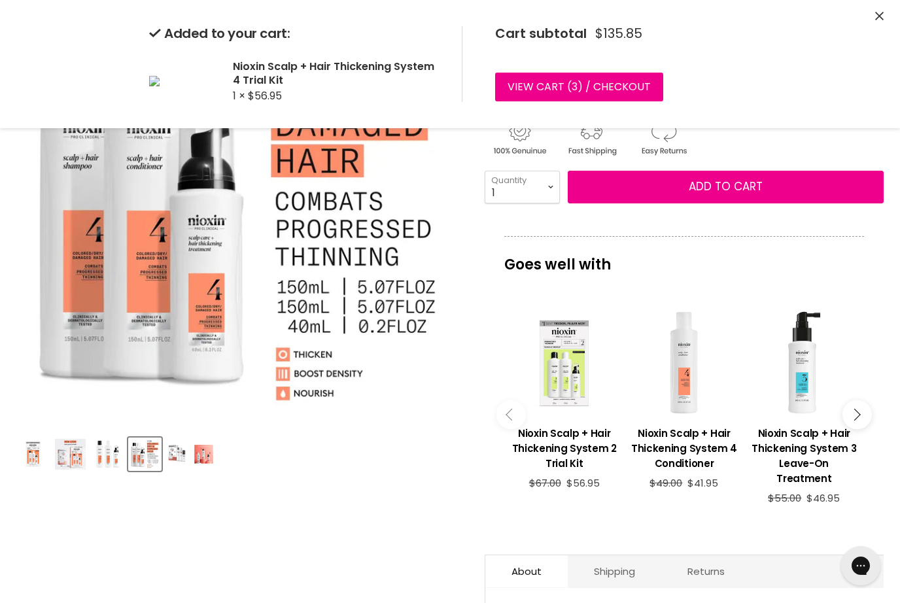
click at [881, 14] on icon "Close" at bounding box center [879, 16] width 9 height 9
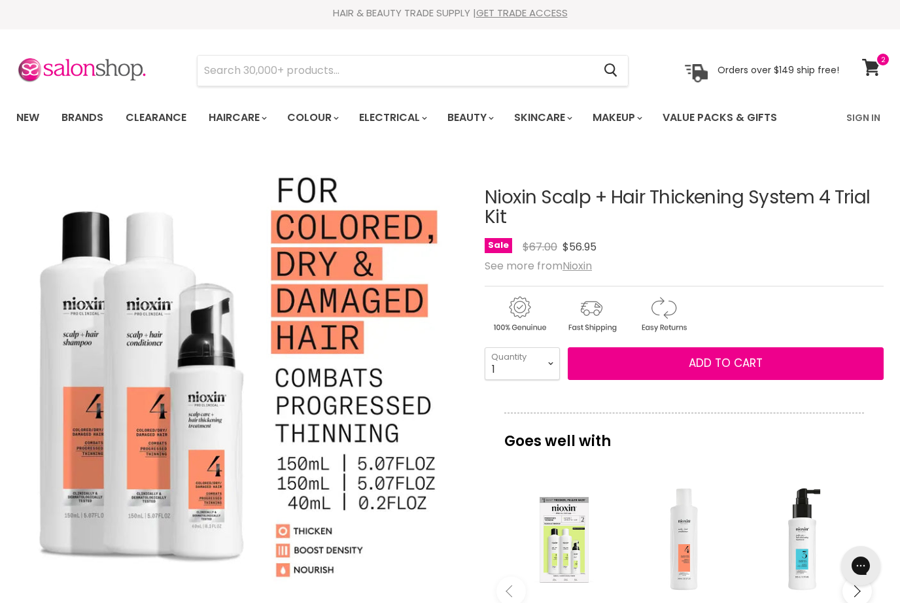
scroll to position [0, 0]
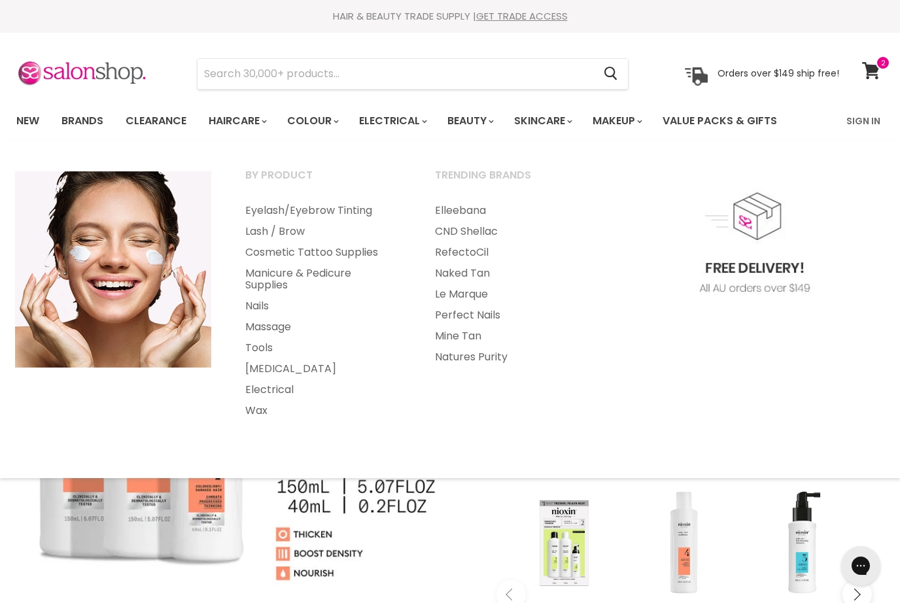
click at [254, 413] on link "Wax" at bounding box center [322, 410] width 187 height 21
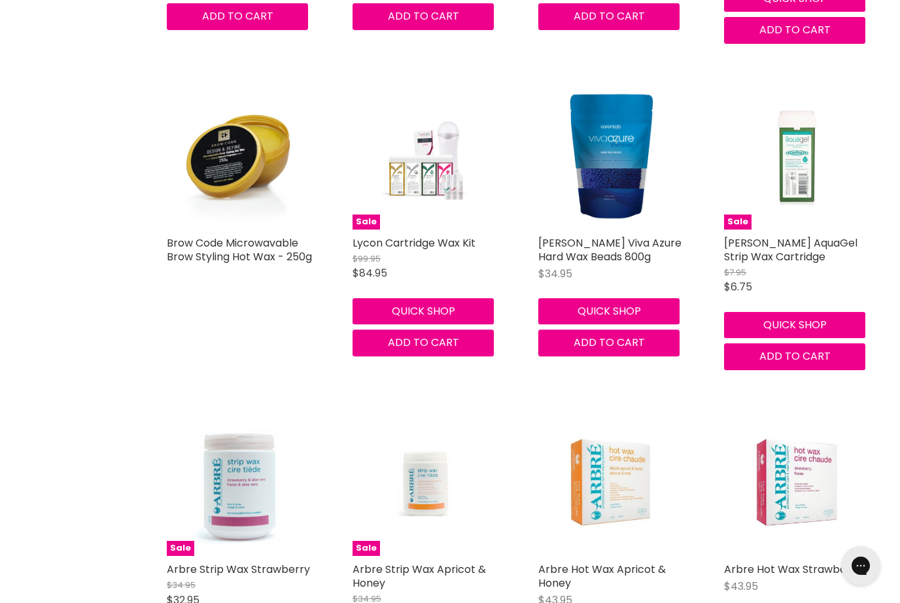
scroll to position [2561, 0]
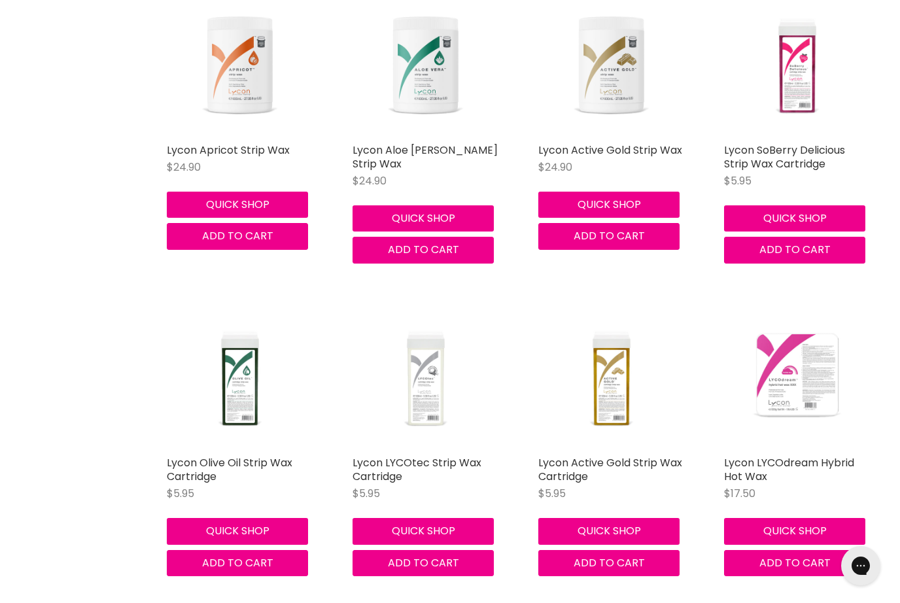
scroll to position [5594, 0]
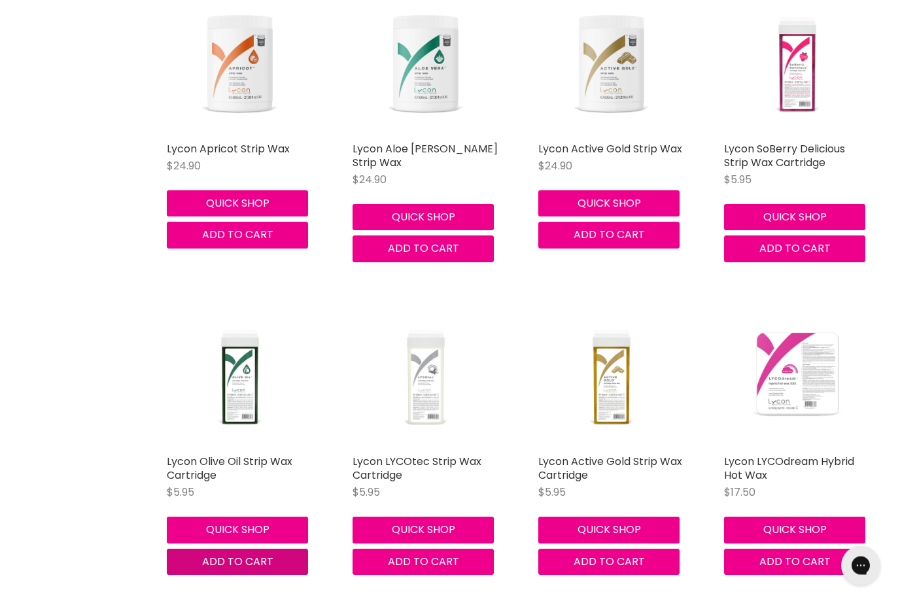
click at [197, 549] on button "Add to cart" at bounding box center [237, 562] width 141 height 26
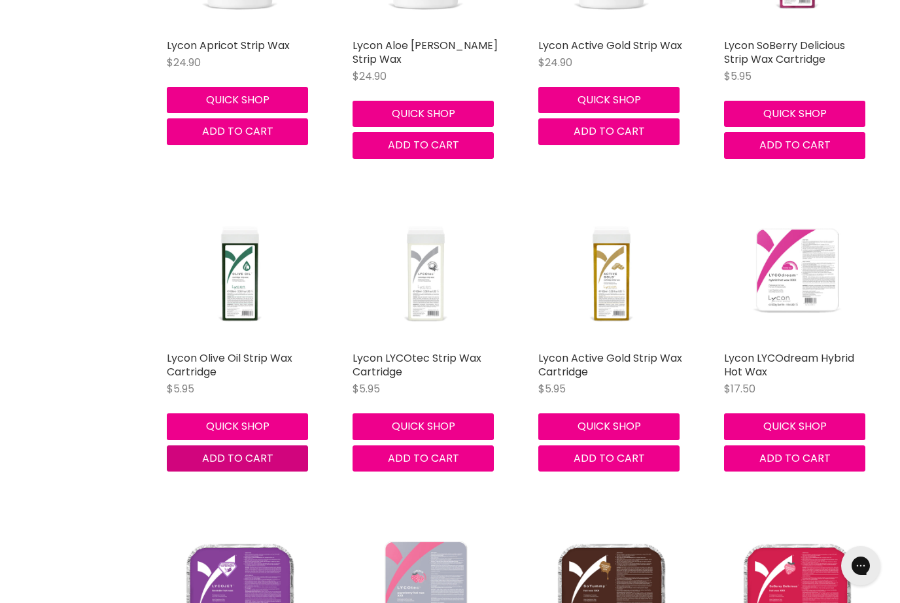
scroll to position [5693, 0]
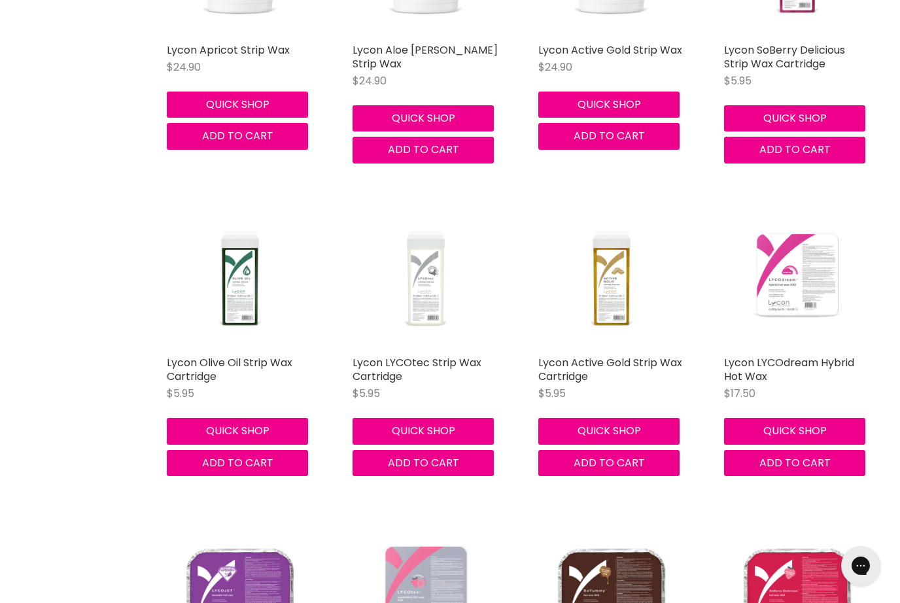
click at [233, 236] on img "Main content" at bounding box center [240, 276] width 146 height 146
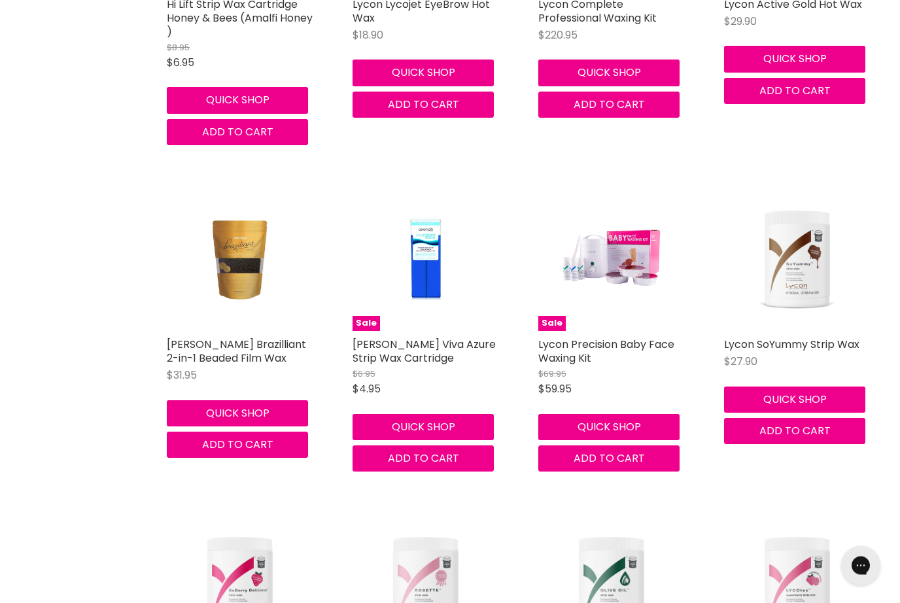
scroll to position [4447, 0]
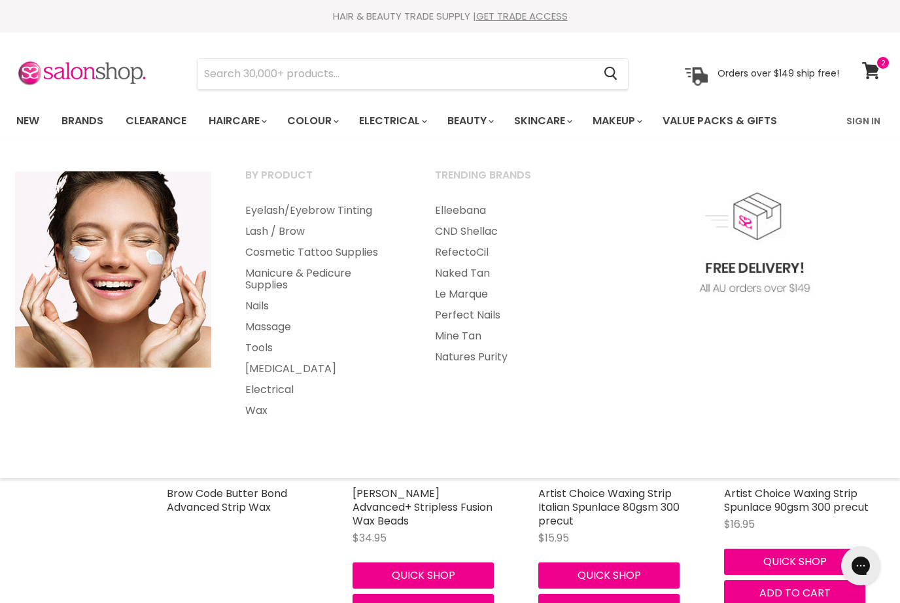
click at [247, 415] on link "Wax" at bounding box center [322, 410] width 187 height 21
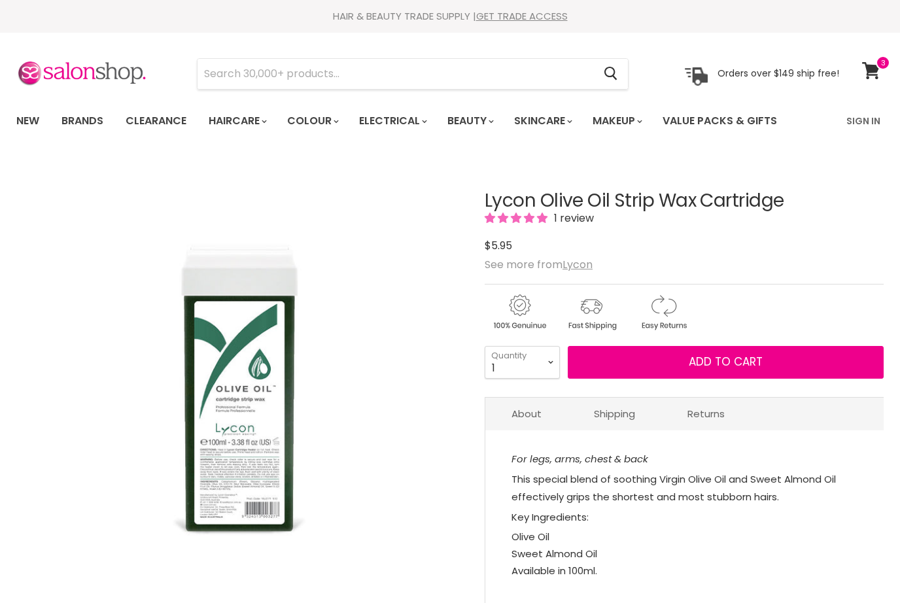
select select "9"
type input "9"
click at [604, 357] on button "Add to cart" at bounding box center [726, 362] width 316 height 33
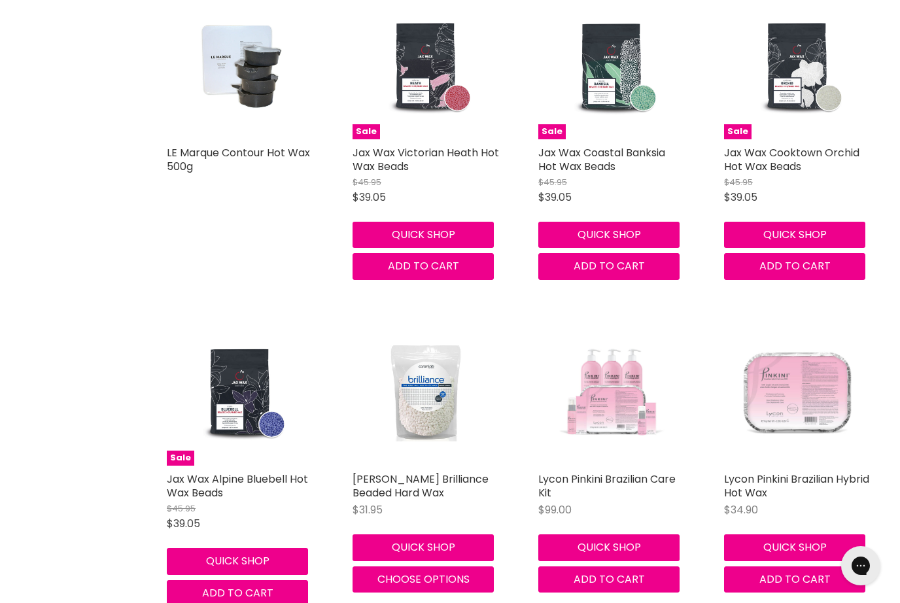
scroll to position [3352, 0]
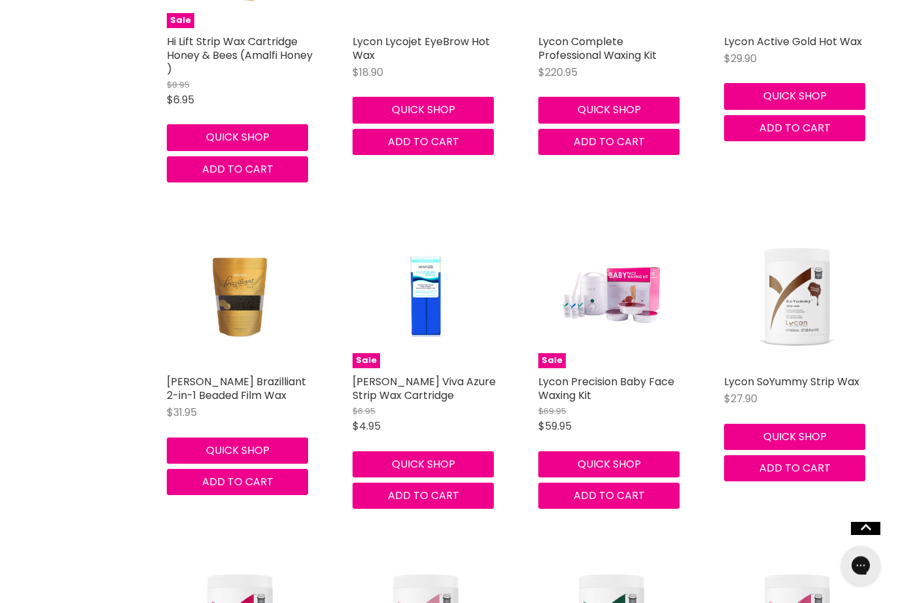
scroll to position [4508, 0]
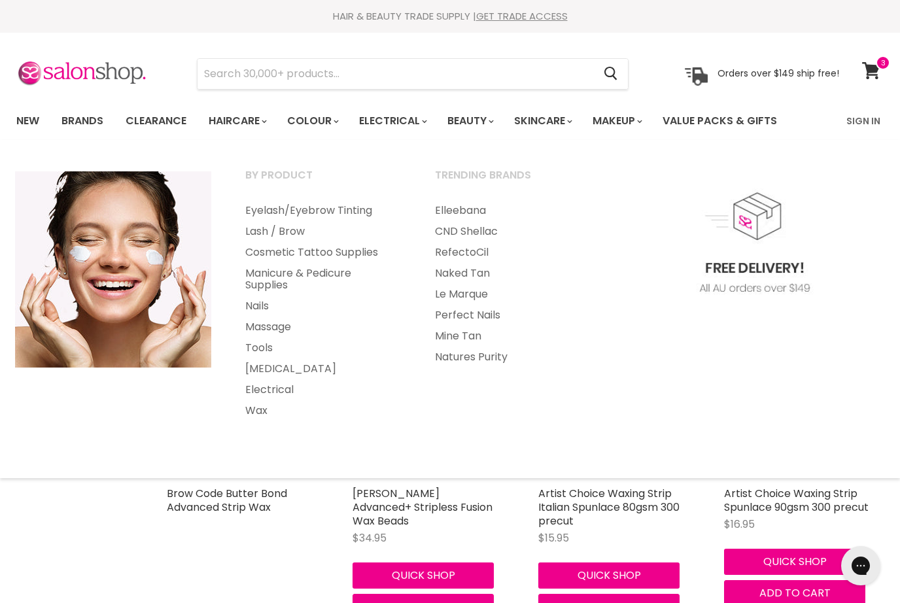
click at [252, 228] on link "Lash / Brow" at bounding box center [322, 231] width 187 height 21
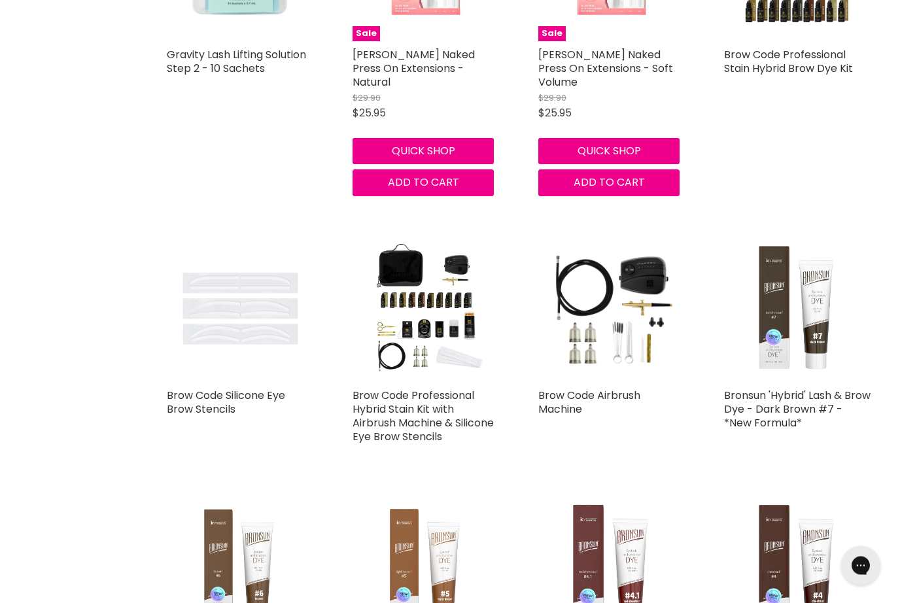
scroll to position [2439, 0]
click at [271, 236] on img "Main content" at bounding box center [240, 308] width 146 height 146
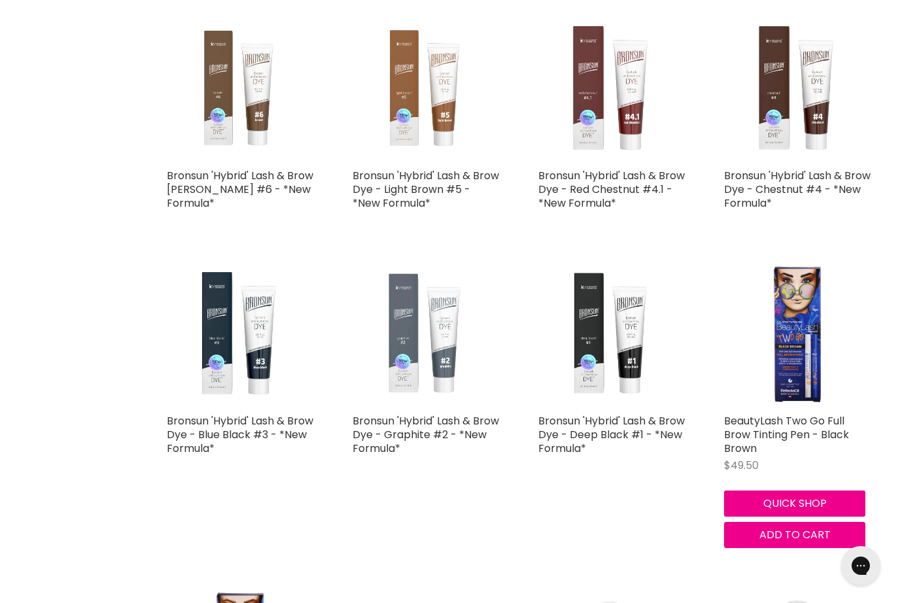
scroll to position [2920, 0]
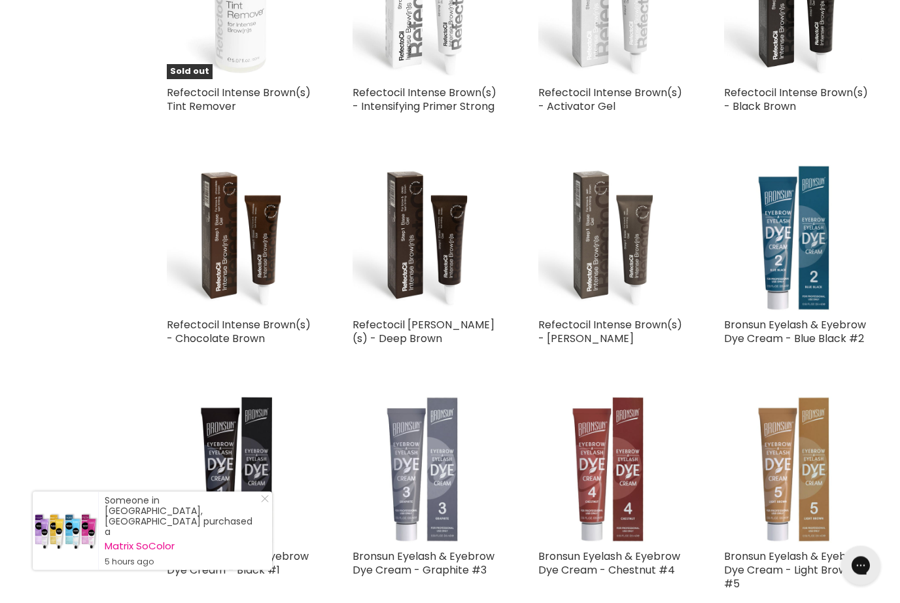
scroll to position [5994, 0]
click at [419, 165] on img "Main content" at bounding box center [425, 238] width 146 height 146
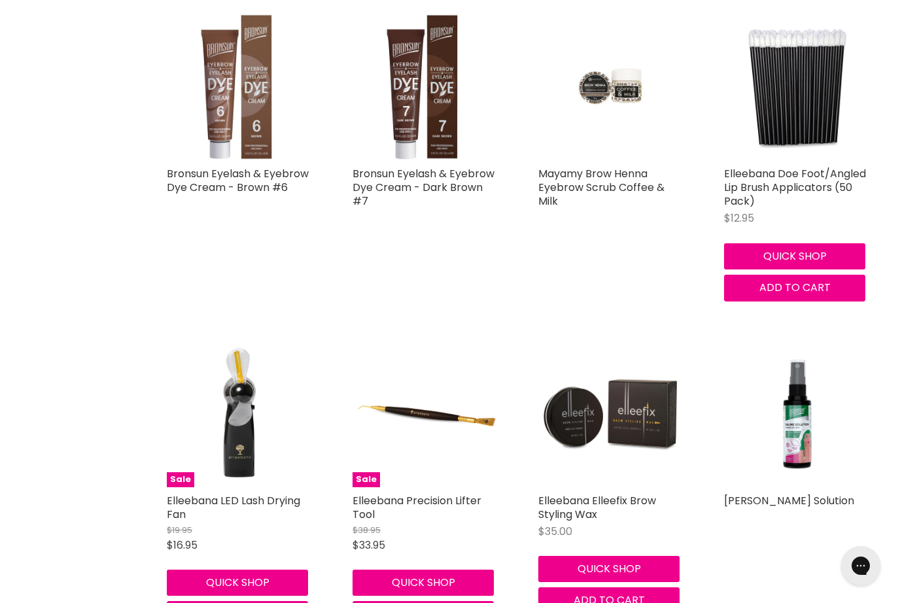
scroll to position [6657, 0]
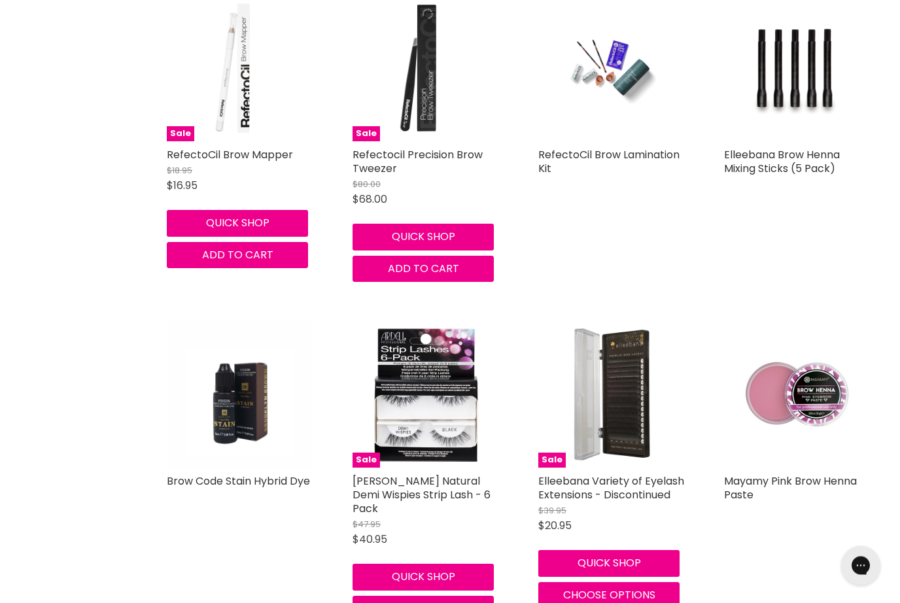
scroll to position [7617, 0]
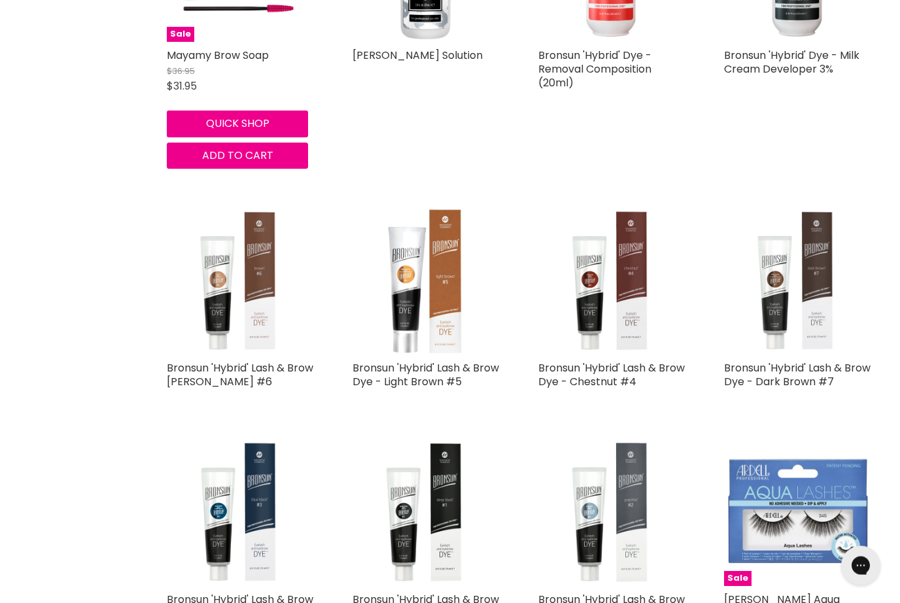
scroll to position [11434, 0]
click at [819, 208] on img "Main content" at bounding box center [797, 281] width 146 height 146
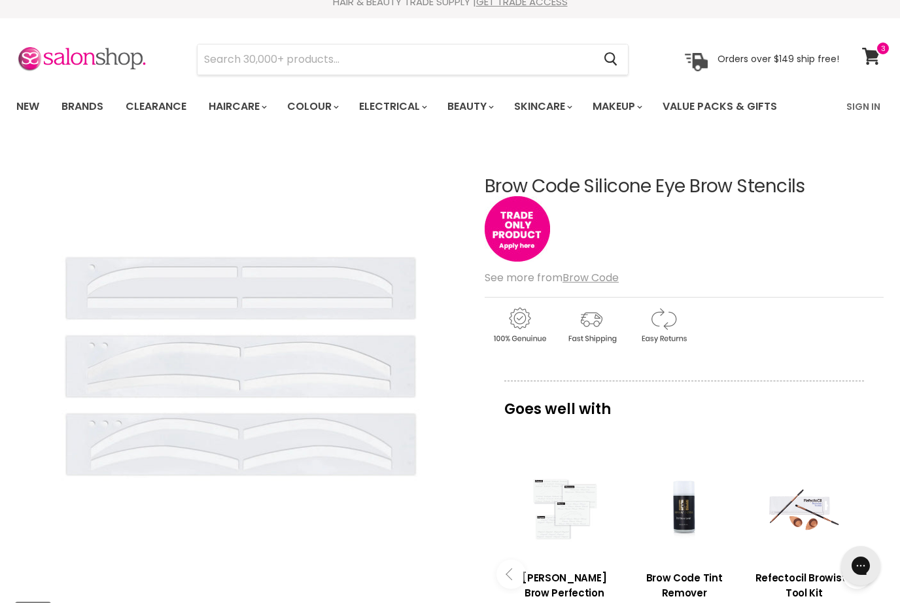
scroll to position [13, 0]
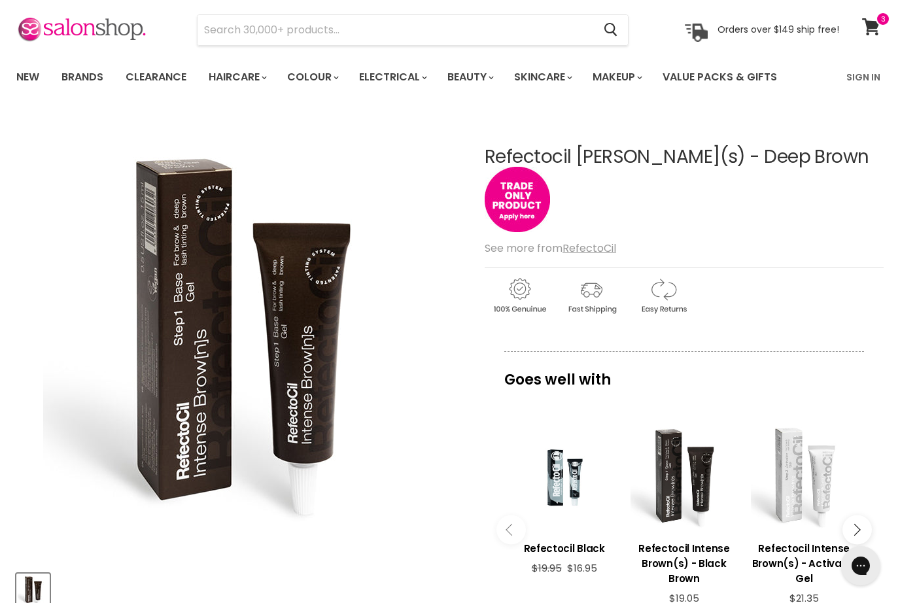
scroll to position [49, 0]
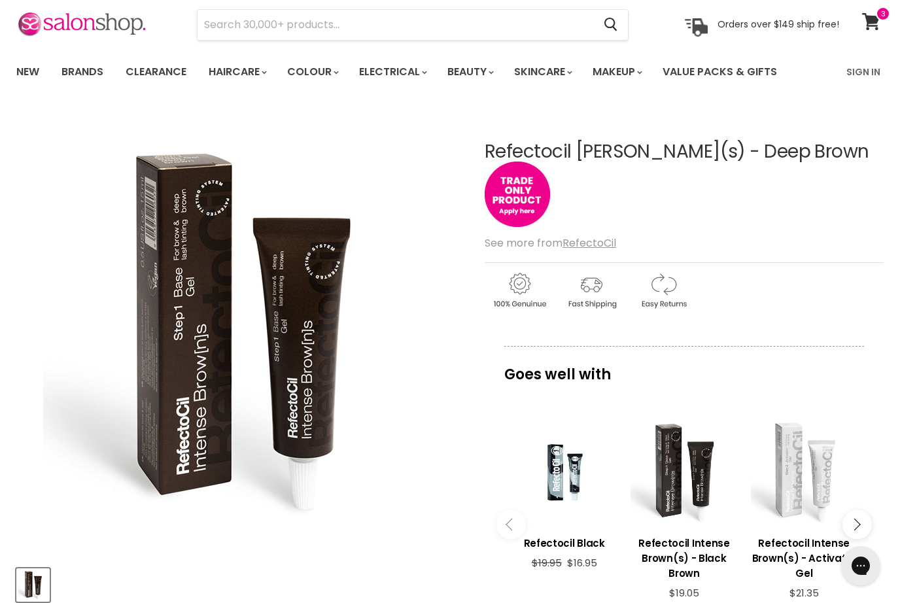
click at [690, 478] on div "Main content" at bounding box center [683, 472] width 107 height 107
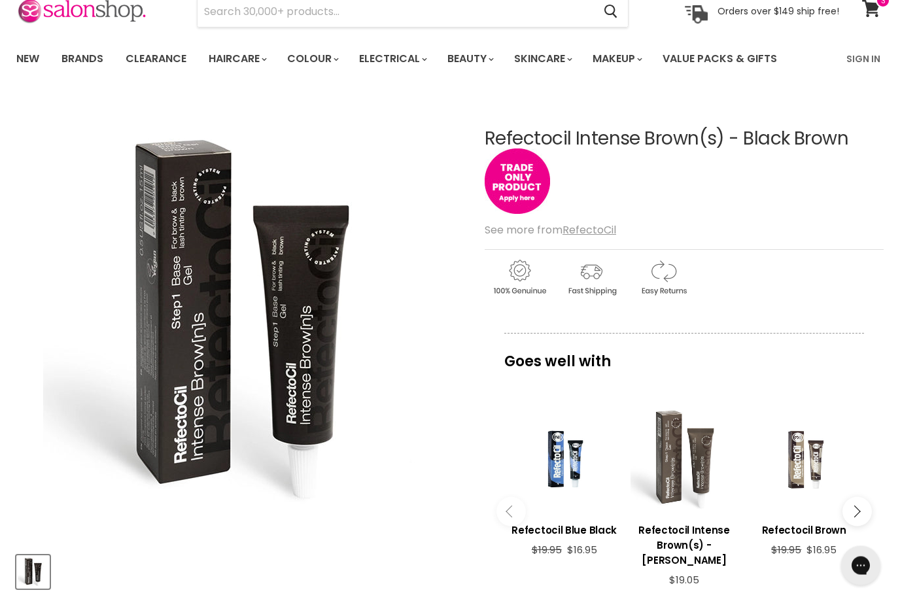
scroll to position [60, 0]
